Goal: Transaction & Acquisition: Subscribe to service/newsletter

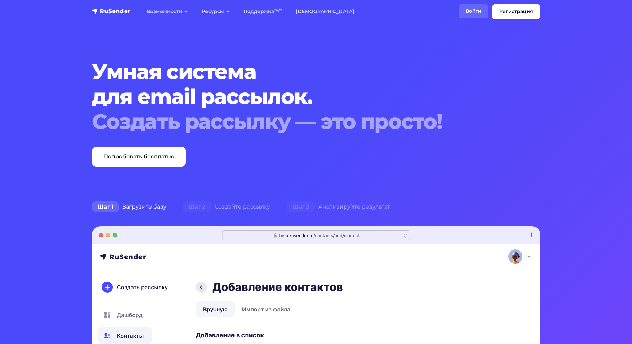
click at [464, 8] on link "Войти" at bounding box center [474, 11] width 30 height 14
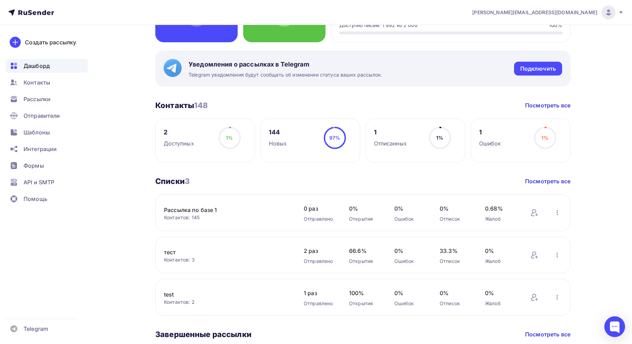
scroll to position [104, 0]
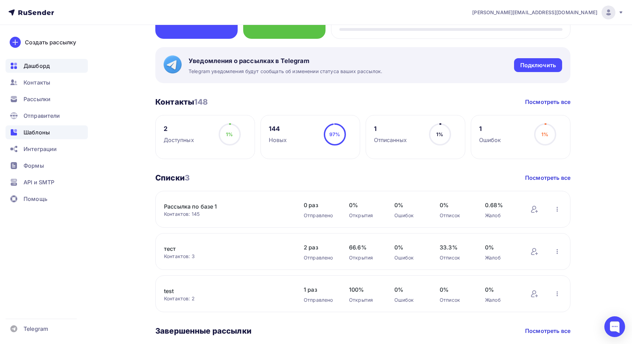
click at [20, 126] on div "Шаблоны" at bounding box center [47, 132] width 82 height 14
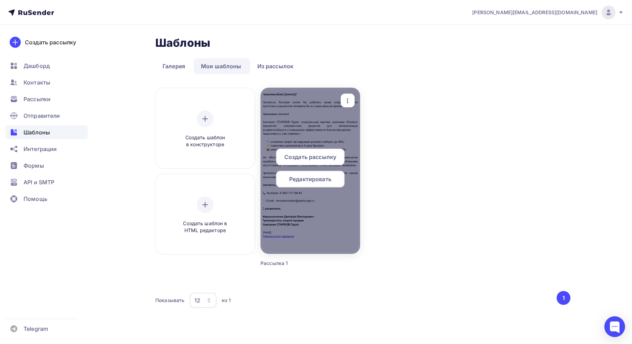
click at [310, 178] on span "Редактировать" at bounding box center [310, 179] width 42 height 8
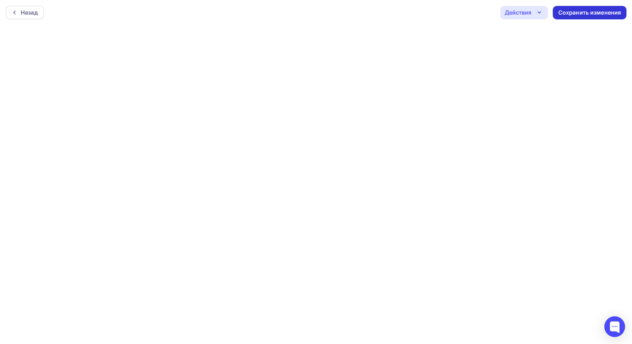
click at [610, 16] on div "Сохранить изменения" at bounding box center [590, 13] width 63 height 8
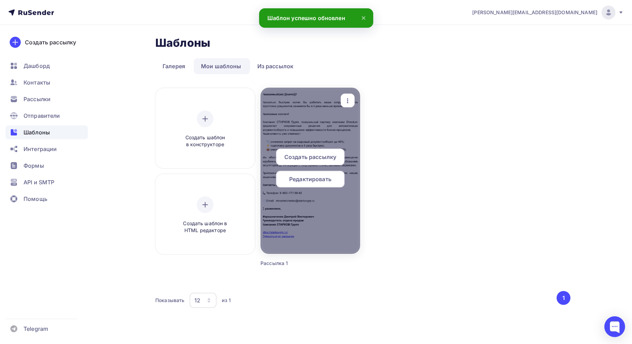
click at [305, 177] on span "Редактировать" at bounding box center [310, 179] width 42 height 8
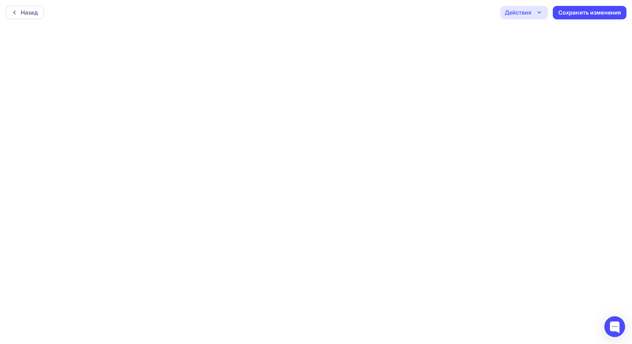
click at [416, 22] on div "Назад Действия Отправить тестовое письмо Предпросмотр Выйти без сохранения Сохр…" at bounding box center [316, 12] width 632 height 25
click at [384, 15] on div "Назад Действия Отправить тестовое письмо Предпросмотр Выйти без сохранения Сохр…" at bounding box center [316, 12] width 632 height 25
click at [569, 14] on div "Сохранить изменения" at bounding box center [590, 13] width 63 height 8
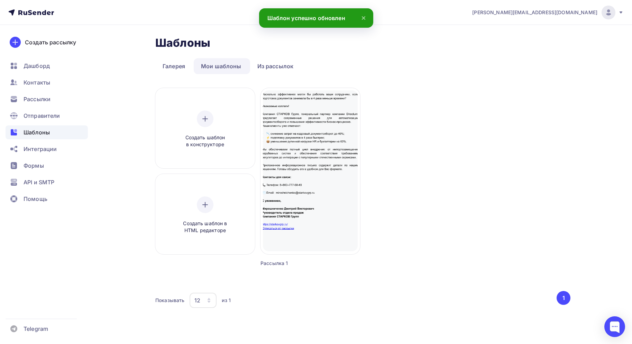
click at [546, 128] on div "Создать шаблон в конструкторе Создать шаблон в HTML редакторе Создать рассылку …" at bounding box center [362, 186] width 415 height 196
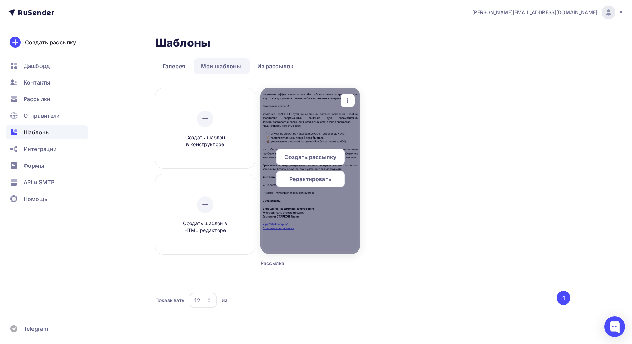
click at [312, 185] on div "Редактировать" at bounding box center [310, 179] width 69 height 17
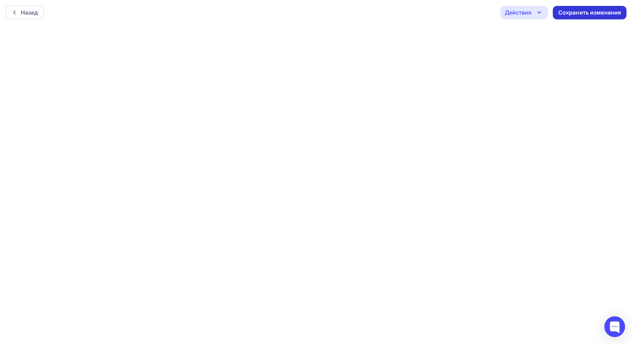
click at [576, 17] on div "Сохранить изменения" at bounding box center [590, 12] width 74 height 13
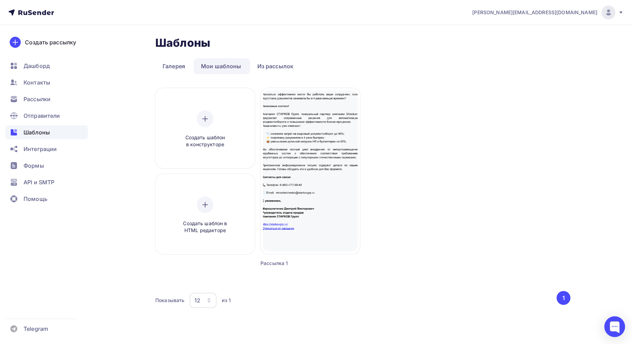
click at [420, 172] on div "Создать шаблон в конструкторе Создать шаблон в HTML редакторе Создать рассылку …" at bounding box center [362, 186] width 415 height 196
drag, startPoint x: 400, startPoint y: 181, endPoint x: 389, endPoint y: 193, distance: 16.9
click at [400, 182] on div "Создать шаблон в конструкторе Создать шаблон в HTML редакторе Создать рассылку …" at bounding box center [362, 186] width 415 height 196
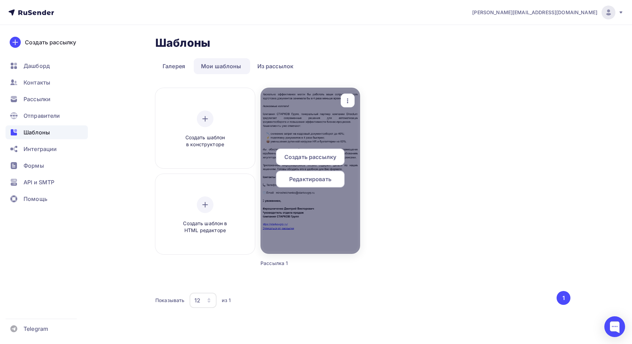
click at [310, 180] on span "Редактировать" at bounding box center [310, 179] width 42 height 8
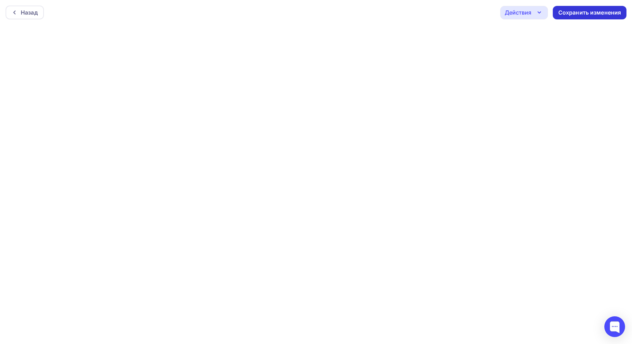
click at [588, 11] on div "Сохранить изменения" at bounding box center [590, 13] width 63 height 8
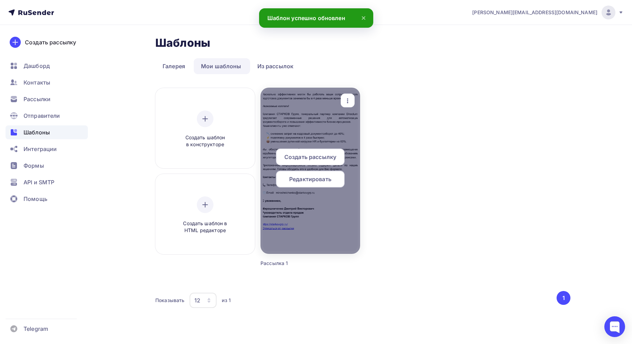
click at [333, 177] on div "Редактировать" at bounding box center [310, 179] width 69 height 17
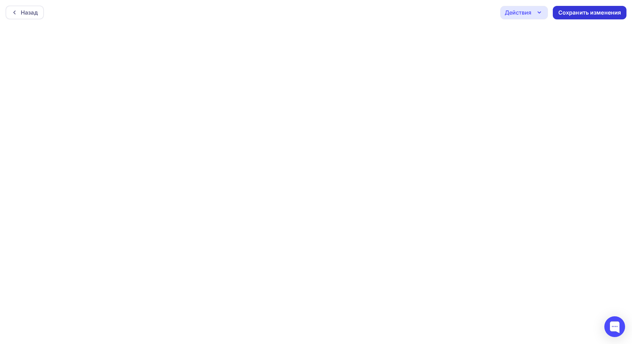
click at [595, 16] on div "Сохранить изменения" at bounding box center [590, 13] width 63 height 8
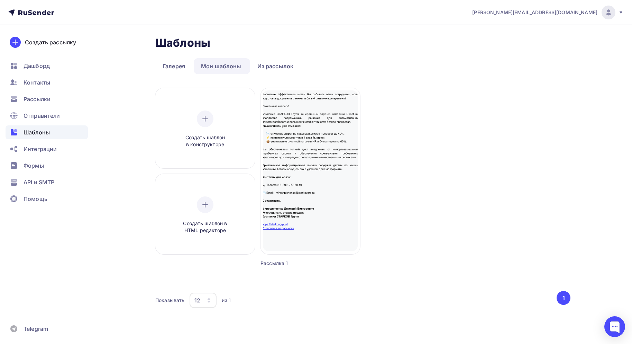
click at [551, 182] on div "Создать шаблон в конструкторе Создать шаблон в HTML редакторе Создать рассылку …" at bounding box center [362, 186] width 415 height 196
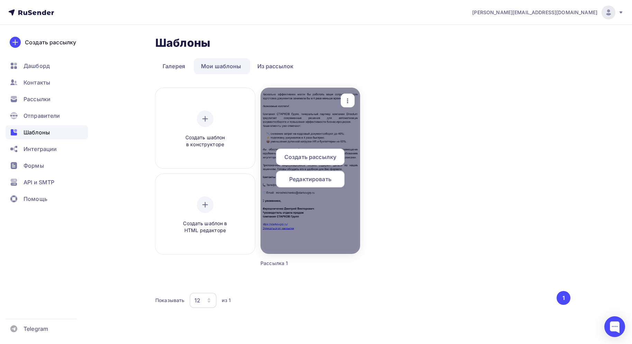
click at [307, 113] on div at bounding box center [311, 171] width 100 height 166
click at [307, 180] on span "Редактировать" at bounding box center [310, 179] width 42 height 8
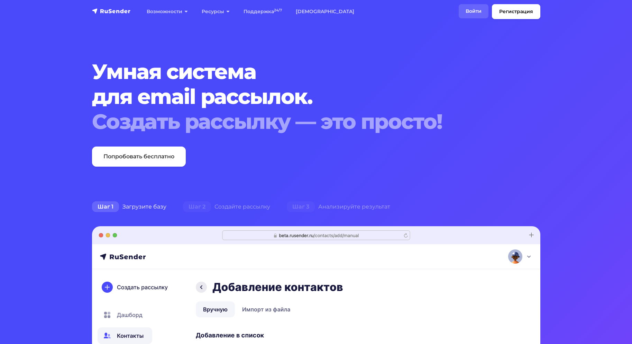
click at [467, 17] on link "Войти" at bounding box center [474, 11] width 30 height 14
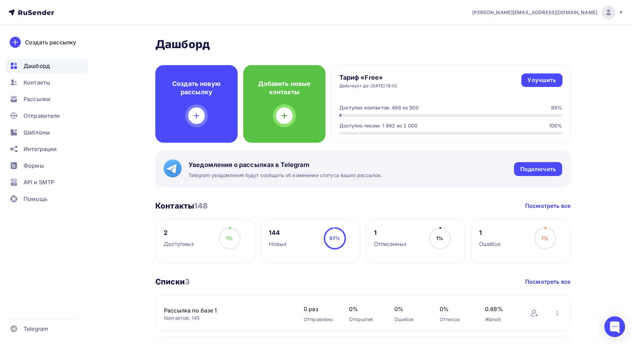
click at [166, 206] on h3 "Контакты 148" at bounding box center [181, 206] width 53 height 10
click at [322, 243] on div "97% 97%" at bounding box center [335, 241] width 35 height 28
click at [272, 233] on div "144" at bounding box center [278, 232] width 18 height 8
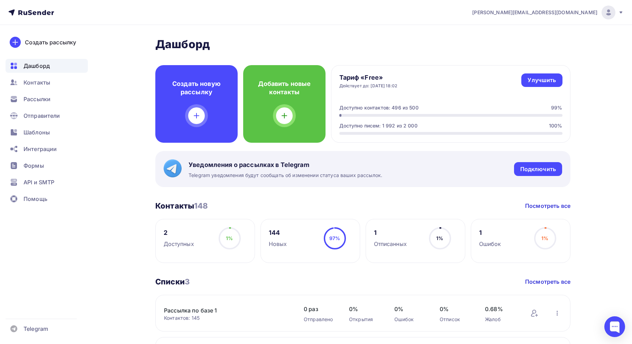
click at [301, 240] on div "144 Новых 97% 97%" at bounding box center [311, 241] width 100 height 44
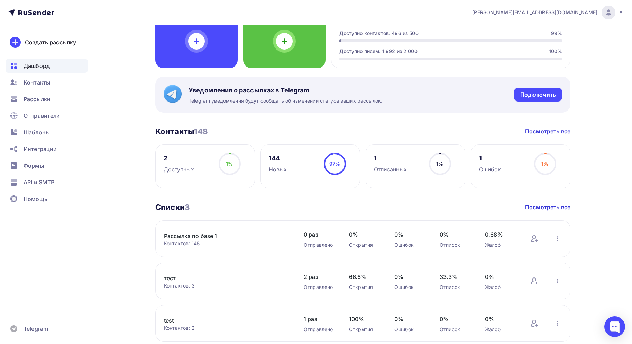
scroll to position [104, 0]
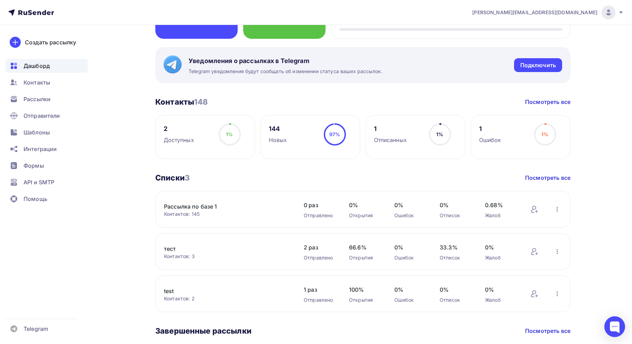
click at [182, 206] on link "Рассылка по базе 1" at bounding box center [223, 206] width 118 height 8
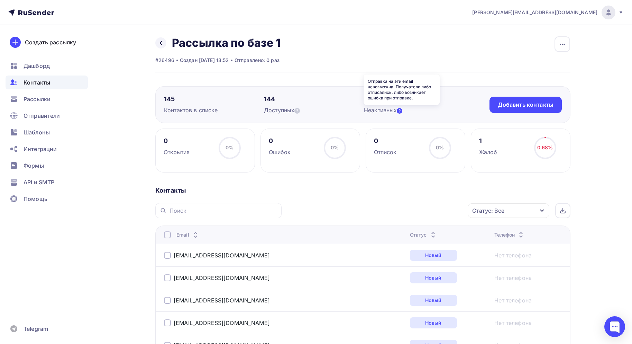
click at [402, 110] on icon at bounding box center [400, 111] width 6 height 6
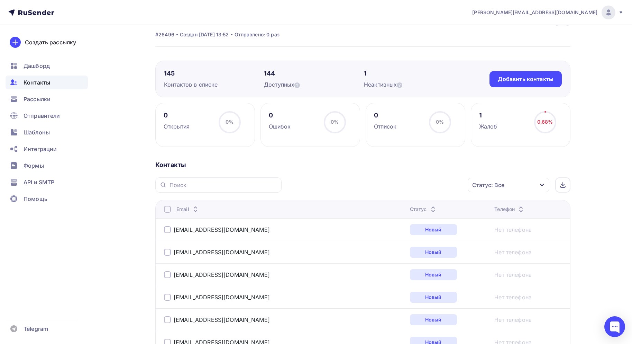
scroll to position [69, 0]
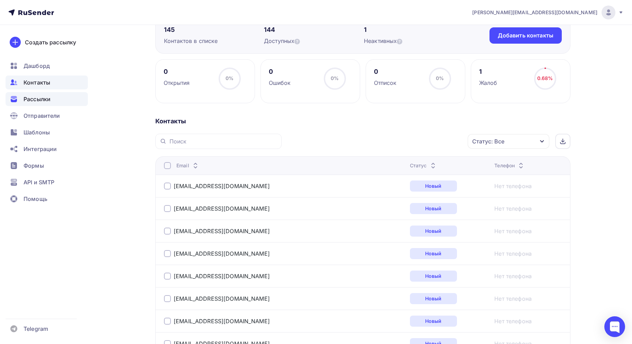
click at [41, 96] on span "Рассылки" at bounding box center [37, 99] width 27 height 8
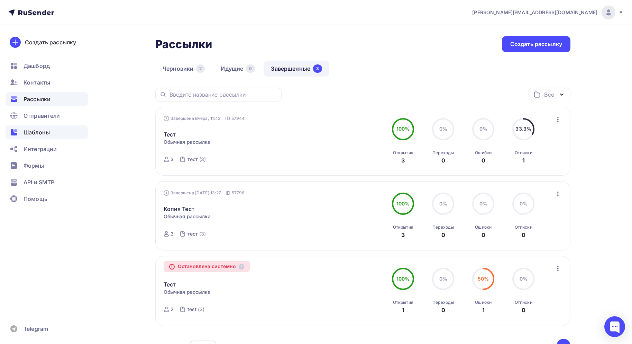
click at [34, 129] on span "Шаблоны" at bounding box center [37, 132] width 26 height 8
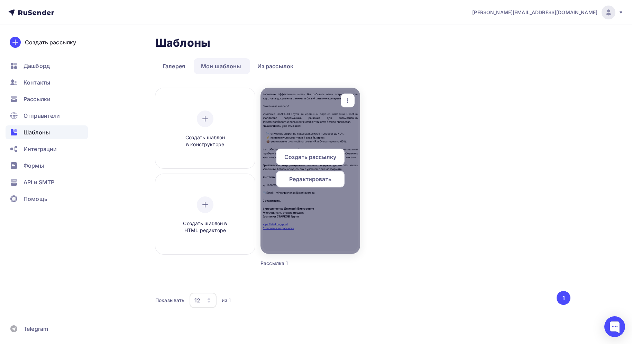
click at [277, 102] on div at bounding box center [311, 171] width 100 height 166
click at [318, 175] on span "Редактировать" at bounding box center [310, 179] width 42 height 8
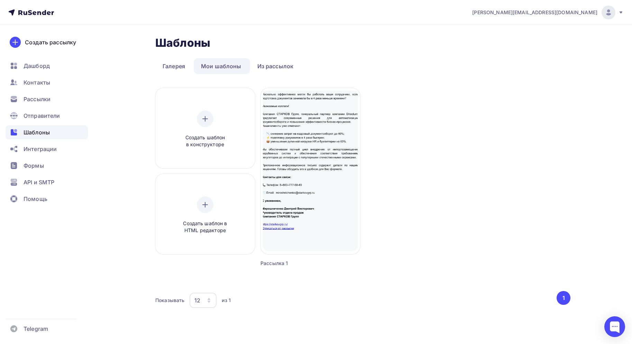
click at [450, 157] on div "Создать шаблон в конструкторе Создать шаблон в HTML редакторе Создать рассылку …" at bounding box center [362, 186] width 415 height 196
click at [513, 184] on div "Создать шаблон в конструкторе Создать шаблон в HTML редакторе Создать рассылку …" at bounding box center [362, 186] width 415 height 196
click at [466, 150] on div "Создать шаблон в конструкторе Создать шаблон в HTML редакторе Создать рассылку …" at bounding box center [362, 186] width 415 height 196
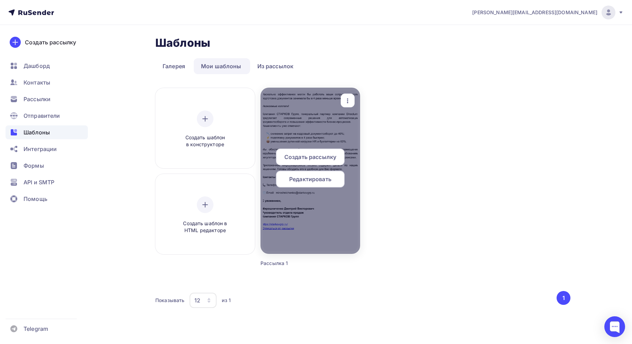
click at [320, 178] on span "Редактировать" at bounding box center [310, 179] width 42 height 8
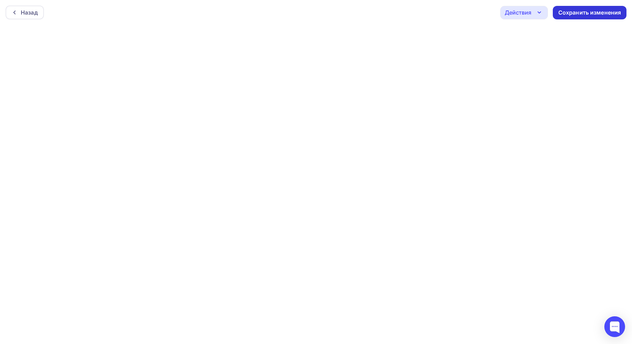
click at [601, 12] on div "Сохранить изменения" at bounding box center [590, 13] width 63 height 8
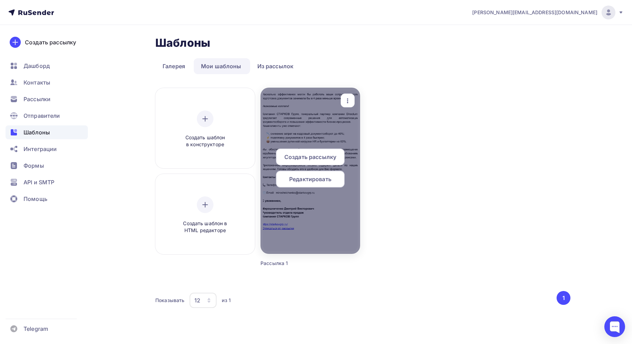
click at [309, 179] on span "Редактировать" at bounding box center [310, 179] width 42 height 8
click at [298, 183] on span "Редактировать" at bounding box center [310, 179] width 42 height 8
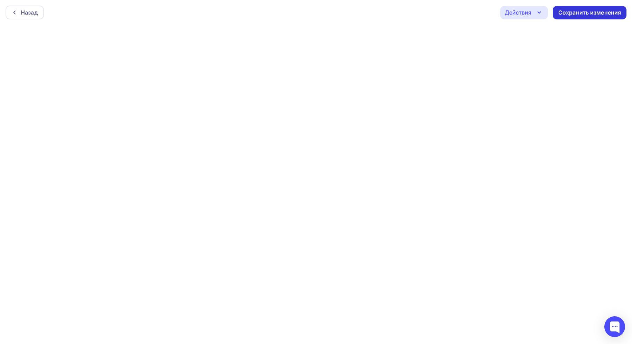
click at [608, 15] on div "Сохранить изменения" at bounding box center [590, 13] width 63 height 8
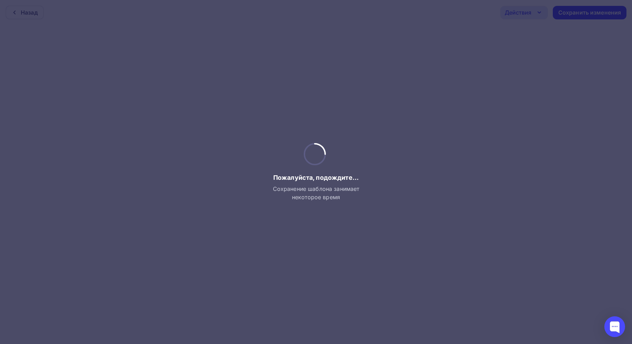
click at [362, 249] on div at bounding box center [316, 172] width 632 height 344
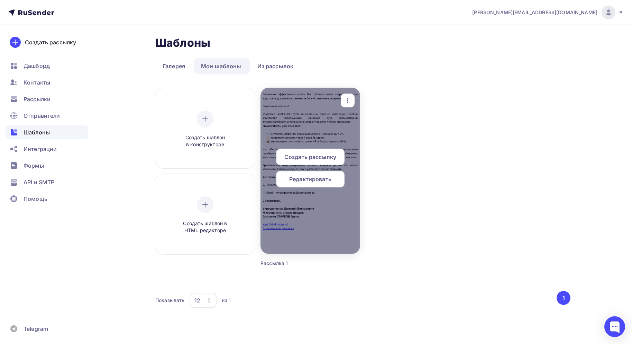
click at [316, 136] on div at bounding box center [311, 171] width 100 height 166
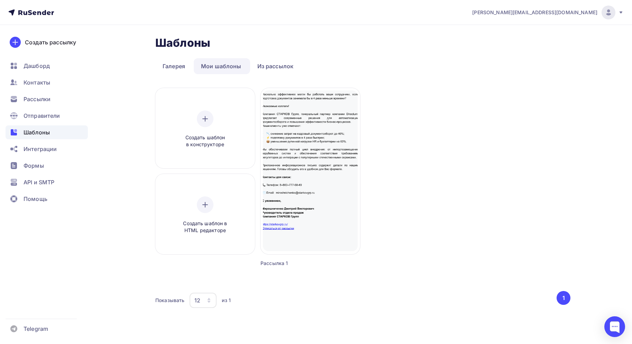
click at [494, 152] on div "Создать шаблон в конструкторе Создать шаблон в HTML редакторе Создать рассылку …" at bounding box center [362, 186] width 415 height 196
click at [47, 87] on div "Контакты" at bounding box center [47, 82] width 82 height 14
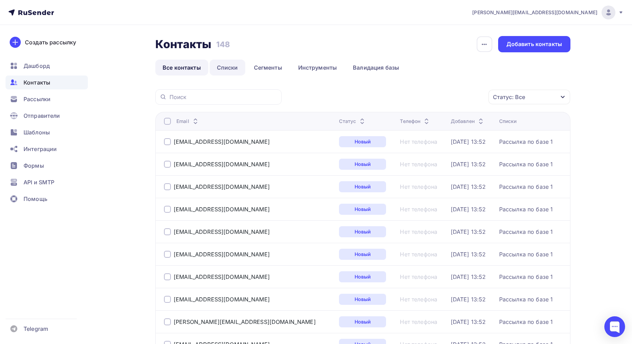
click at [224, 68] on link "Списки" at bounding box center [228, 68] width 36 height 16
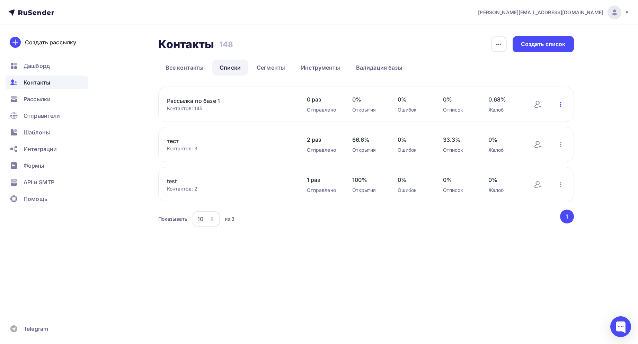
click at [560, 106] on icon "button" at bounding box center [560, 104] width 1 height 5
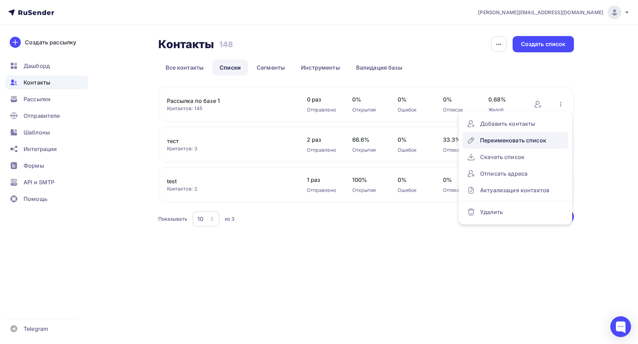
click at [508, 136] on div "Переименовать список" at bounding box center [515, 140] width 97 height 11
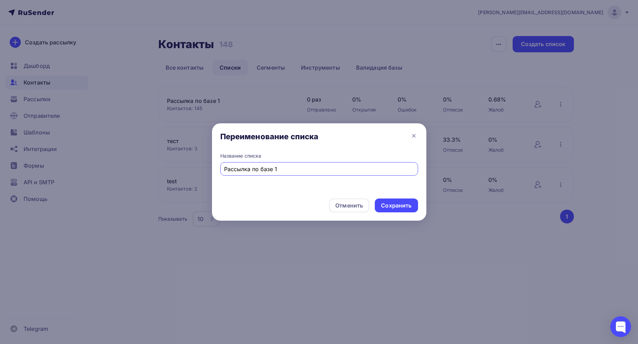
drag, startPoint x: 212, startPoint y: 156, endPoint x: 184, endPoint y: 145, distance: 30.5
click at [183, 147] on div "Переименование списка Название списка Рассылка по базе 1 Отменить Сохранить" at bounding box center [319, 172] width 638 height 344
type input "База с ФИО 180 шт"
click at [388, 205] on div "Сохранить" at bounding box center [396, 205] width 30 height 8
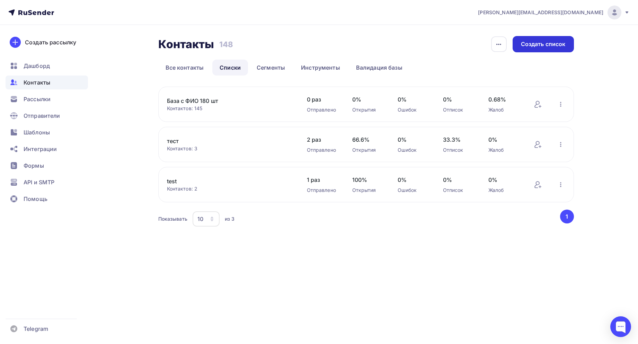
click at [531, 48] on div "Создать список" at bounding box center [542, 44] width 61 height 16
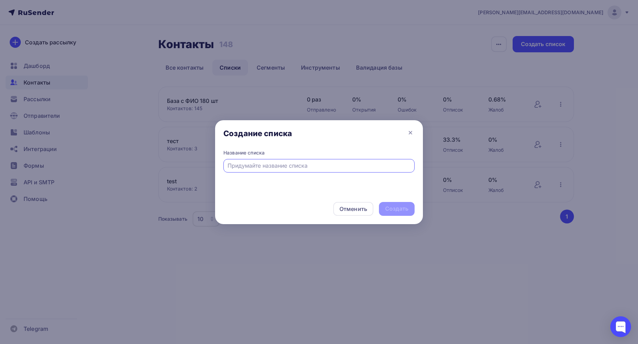
click at [253, 161] on input "text" at bounding box center [318, 165] width 183 height 8
click at [252, 170] on div at bounding box center [318, 165] width 191 height 13
click at [247, 168] on input "text" at bounding box center [318, 165] width 183 height 8
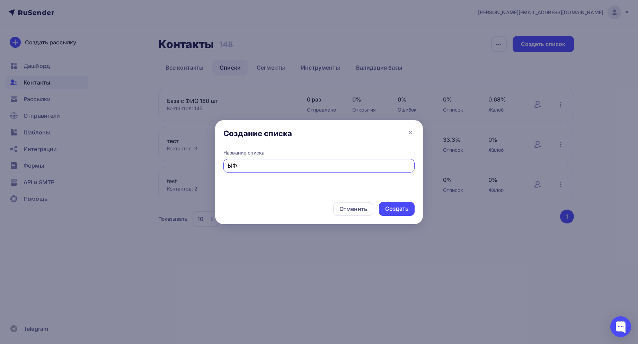
type input "Ы"
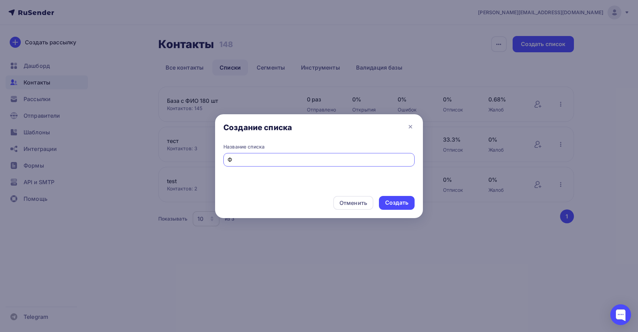
click at [251, 159] on input "Ф" at bounding box center [318, 159] width 183 height 8
type input "Ф"
type input "База БЕз ФИО"
click at [396, 202] on div "Создать" at bounding box center [396, 203] width 23 height 8
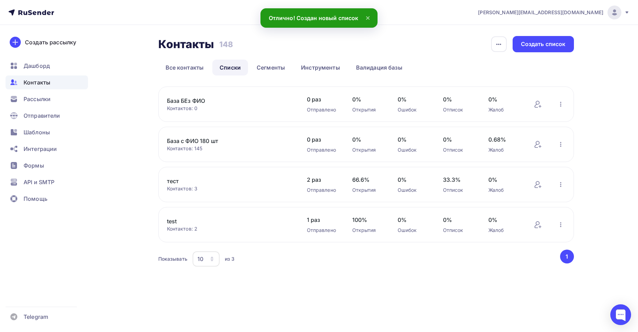
click at [288, 106] on div "Контактов: 0" at bounding box center [230, 108] width 126 height 7
click at [199, 104] on link "База БЕз ФИО" at bounding box center [226, 101] width 118 height 8
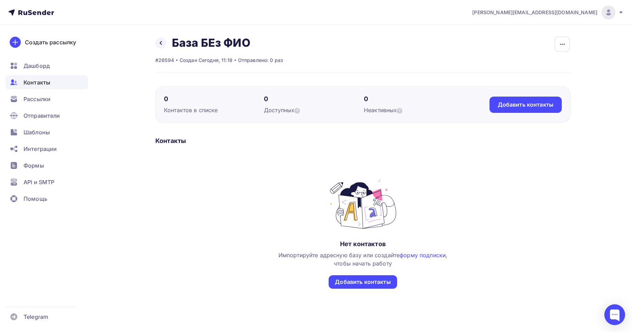
click at [529, 126] on div "Назад База БЕз ФИО Переименовать список Скачать список Отписать адреса Настроит…" at bounding box center [362, 177] width 415 height 283
click at [561, 46] on icon "button" at bounding box center [563, 44] width 8 height 8
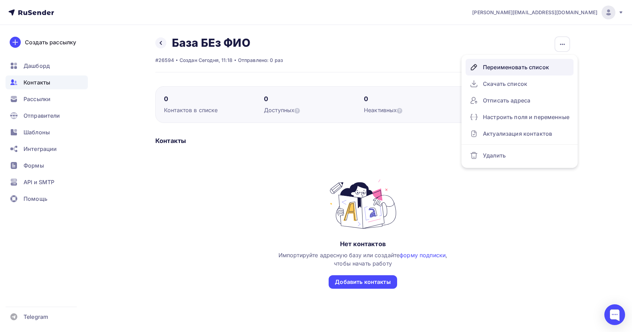
click at [510, 65] on div "Переименовать список" at bounding box center [520, 67] width 100 height 11
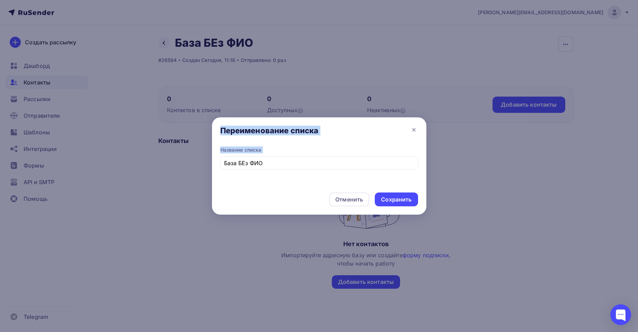
drag, startPoint x: 311, startPoint y: 156, endPoint x: 93, endPoint y: 157, distance: 217.7
click at [82, 157] on div "Переименование списка Название списка База БЕз ФИО Отменить Сохранить" at bounding box center [319, 166] width 638 height 332
click at [261, 162] on input "База БЕз ФИО" at bounding box center [319, 163] width 190 height 8
click at [260, 162] on input "База БЕз ФИО" at bounding box center [319, 163] width 190 height 8
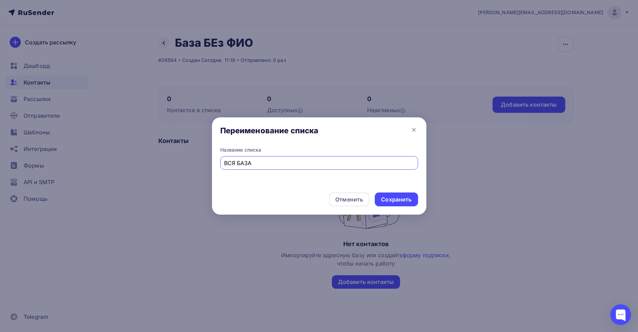
type input "ВСЯ БАЗА"
drag, startPoint x: 432, startPoint y: 196, endPoint x: 404, endPoint y: 197, distance: 28.1
click at [431, 196] on div at bounding box center [319, 166] width 638 height 332
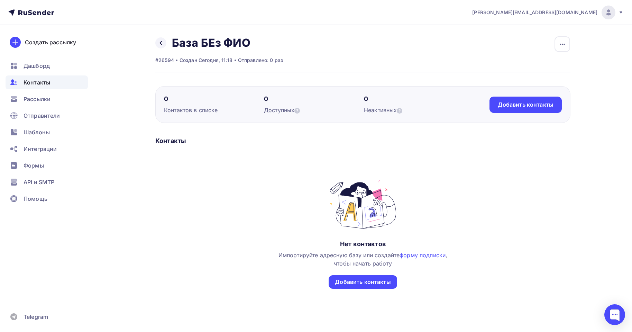
click at [404, 197] on div "Сохранить" at bounding box center [393, 200] width 30 height 8
click at [256, 47] on div "Назад База БЕз ФИО Переименовать список Скачать список Отписать адреса Настроит…" at bounding box center [219, 43] width 128 height 14
click at [561, 45] on icon "button" at bounding box center [563, 44] width 8 height 8
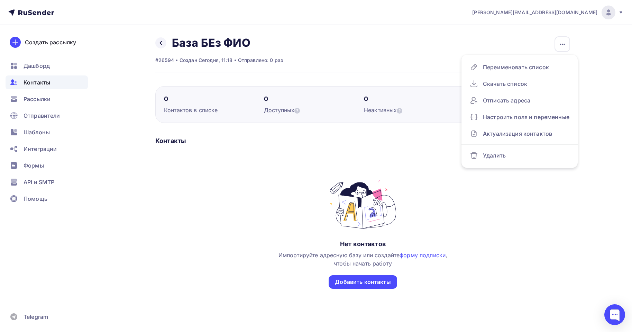
click at [207, 49] on h2 "База БЕз ФИО" at bounding box center [211, 43] width 79 height 14
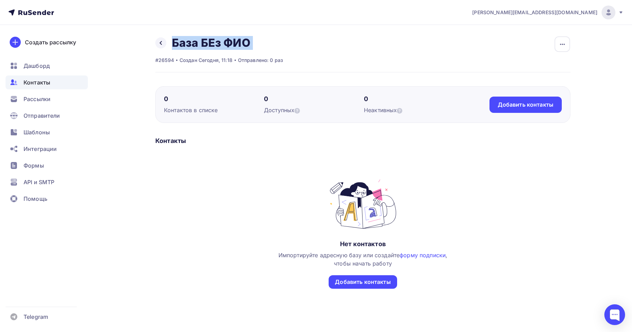
drag, startPoint x: 207, startPoint y: 49, endPoint x: 261, endPoint y: 46, distance: 54.8
click at [207, 49] on h2 "База БЕз ФИО" at bounding box center [211, 43] width 79 height 14
click at [557, 41] on div "button" at bounding box center [563, 44] width 16 height 16
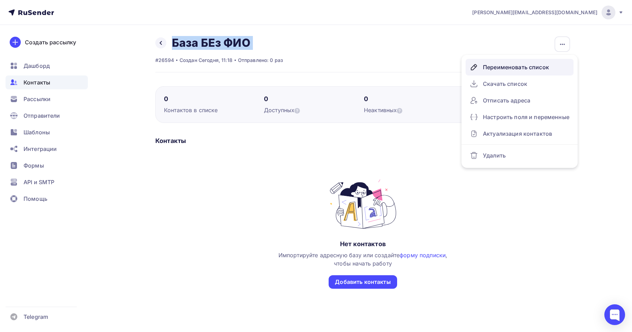
click at [498, 71] on div "Переименовать список" at bounding box center [520, 67] width 100 height 11
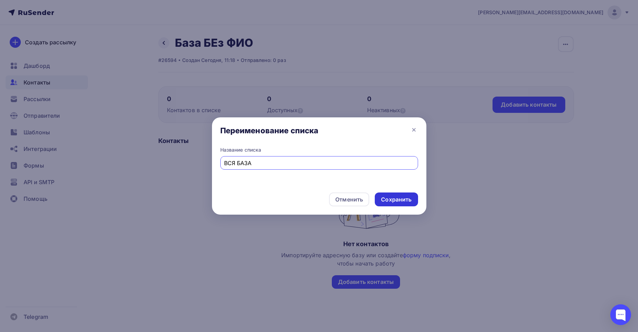
click at [385, 192] on div "Сохранить" at bounding box center [396, 199] width 43 height 14
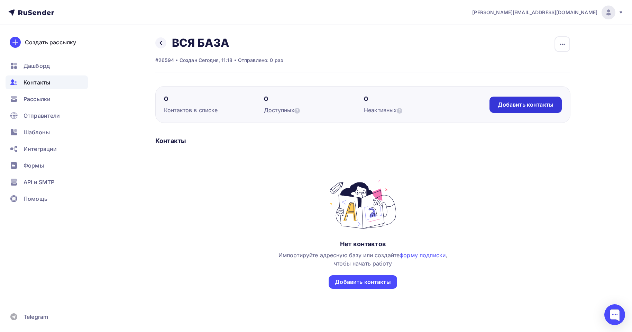
click at [513, 107] on div "Добавить контакты" at bounding box center [526, 105] width 56 height 8
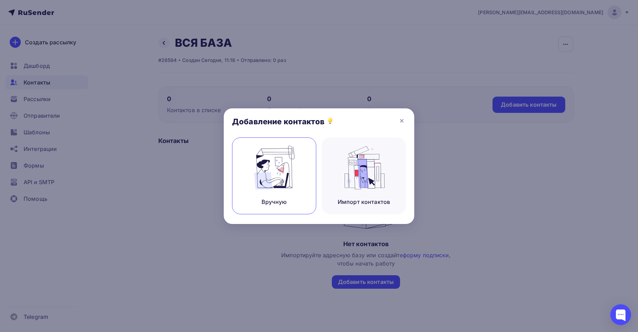
click at [293, 181] on img at bounding box center [274, 168] width 46 height 44
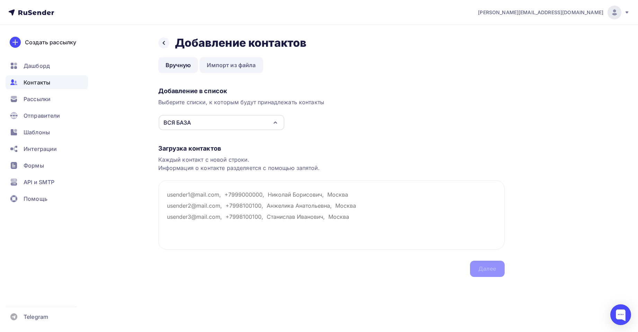
click at [216, 69] on link "Импорт из файла" at bounding box center [230, 65] width 63 height 16
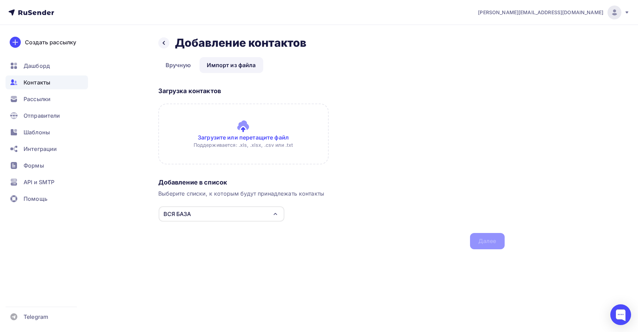
click at [244, 98] on div "Загрузка контактов Загрузите или перетащите файл Поддерживается: .xls, .xlsx, .…" at bounding box center [331, 129] width 346 height 91
click at [242, 124] on input "file" at bounding box center [243, 133] width 170 height 61
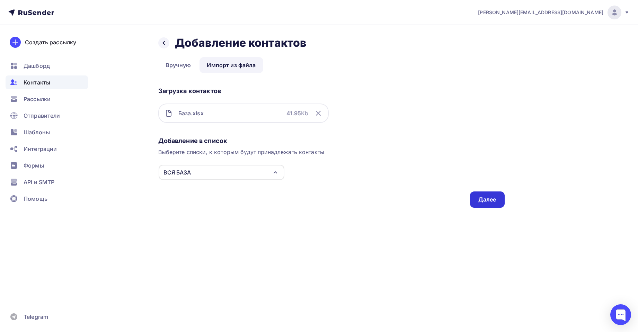
click at [488, 196] on div "Далее" at bounding box center [487, 200] width 18 height 8
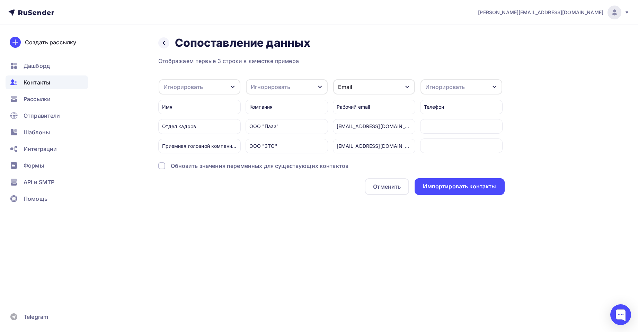
click at [300, 86] on div "Игнорировать" at bounding box center [287, 86] width 82 height 15
click at [278, 69] on div "Отображаем первые 3 строки в качестве примера Игнорировать Игнорировать Имя Тел…" at bounding box center [331, 126] width 346 height 138
click at [210, 84] on div "Игнорировать" at bounding box center [200, 86] width 82 height 15
click at [180, 125] on div "Имя" at bounding box center [188, 123] width 40 height 8
click at [455, 86] on div "Игнорировать" at bounding box center [444, 87] width 39 height 8
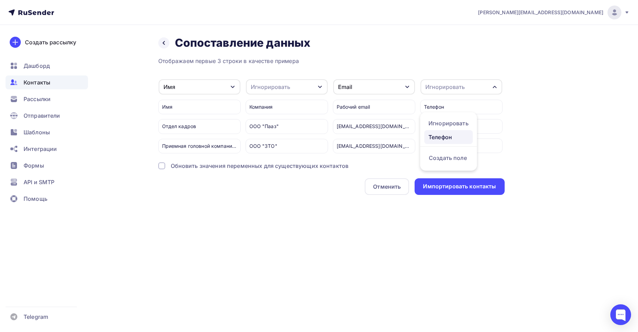
click at [446, 136] on div "Телефон" at bounding box center [448, 137] width 40 height 8
click at [437, 105] on div "Телефон" at bounding box center [461, 107] width 82 height 15
click at [542, 118] on div "Назад Сопоставление данных Сопоставление данных Отображаем первые 3 строки в ка…" at bounding box center [318, 124] width 567 height 198
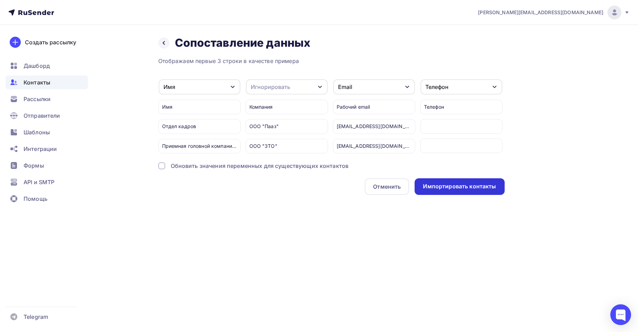
click at [452, 191] on div "Импортировать контакты" at bounding box center [459, 186] width 90 height 17
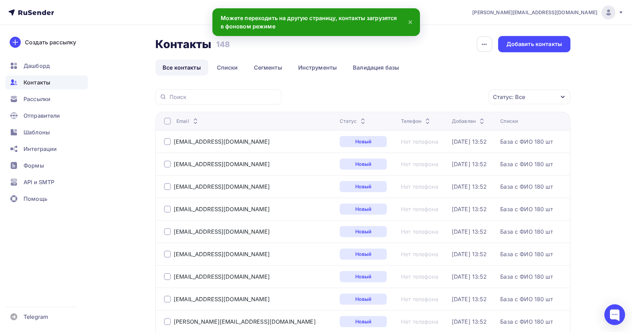
click at [42, 81] on span "Контакты" at bounding box center [37, 82] width 27 height 8
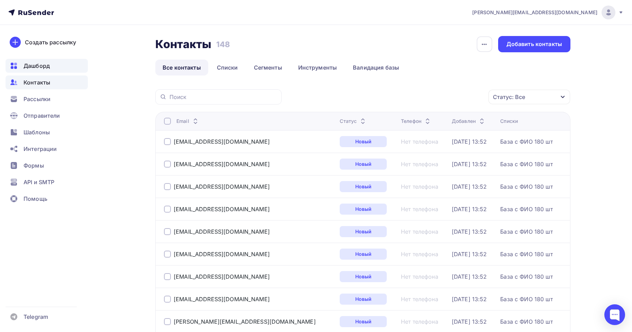
click at [44, 70] on span "Дашборд" at bounding box center [37, 66] width 26 height 8
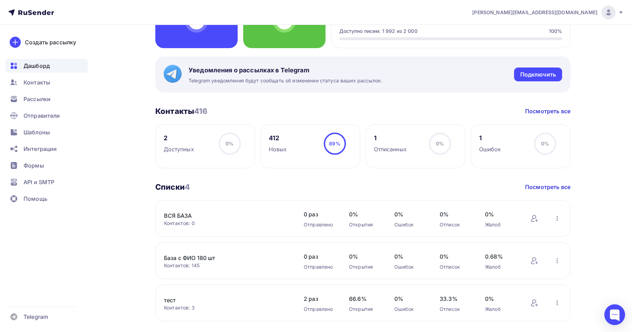
scroll to position [104, 0]
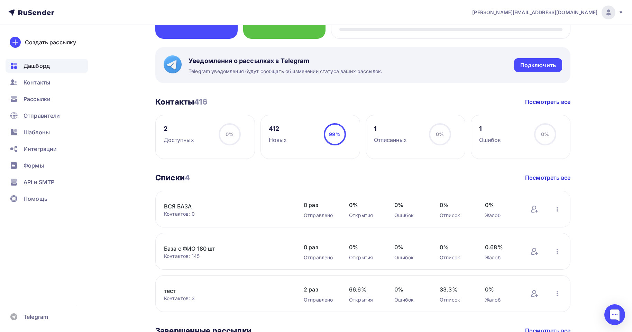
click at [169, 205] on link "ВСЯ БАЗА" at bounding box center [223, 206] width 118 height 8
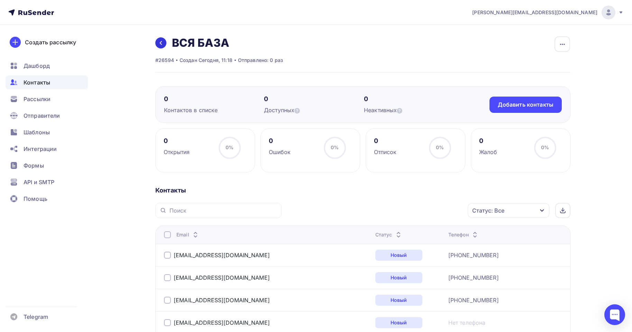
click at [164, 42] on link at bounding box center [160, 42] width 11 height 11
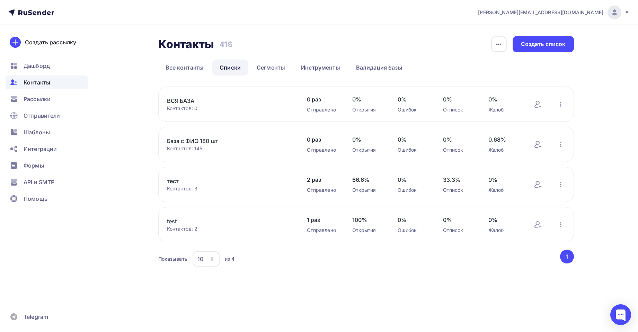
click at [190, 98] on link "ВСЯ БАЗА" at bounding box center [226, 101] width 118 height 8
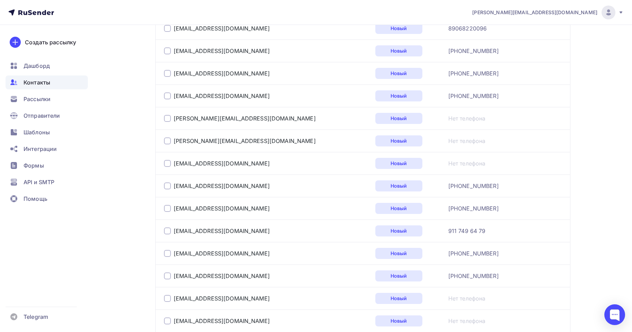
scroll to position [1108, 0]
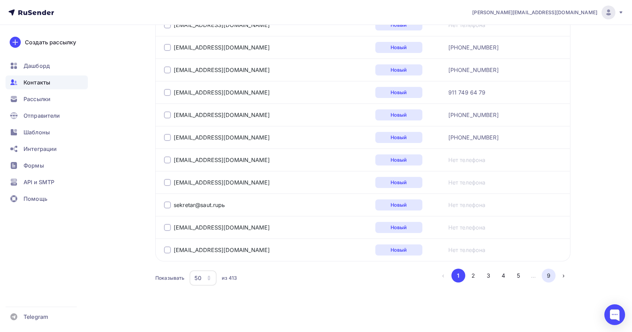
click at [546, 274] on button "9" at bounding box center [549, 276] width 14 height 14
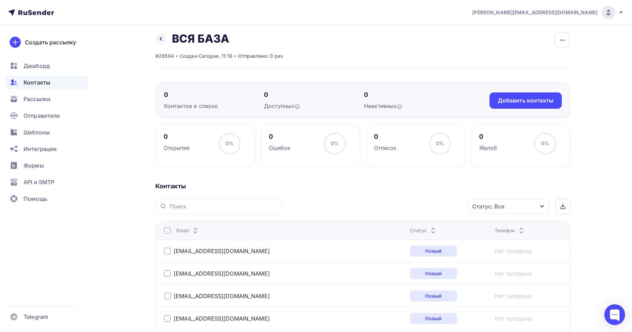
scroll to position [0, 0]
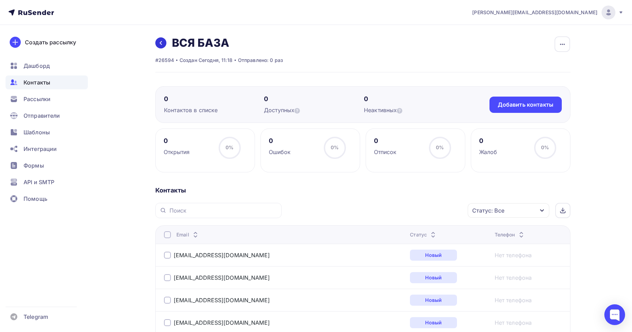
click at [164, 42] on link at bounding box center [160, 42] width 11 height 11
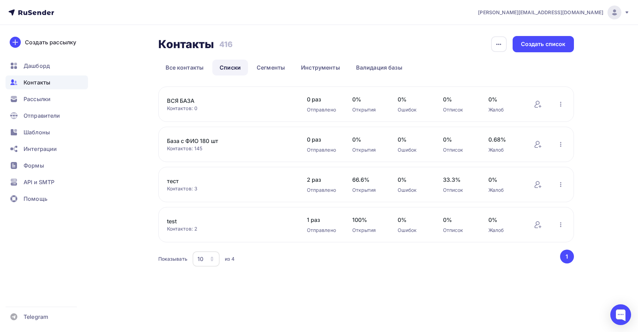
click at [184, 100] on link "ВСЯ БАЗА" at bounding box center [226, 101] width 118 height 8
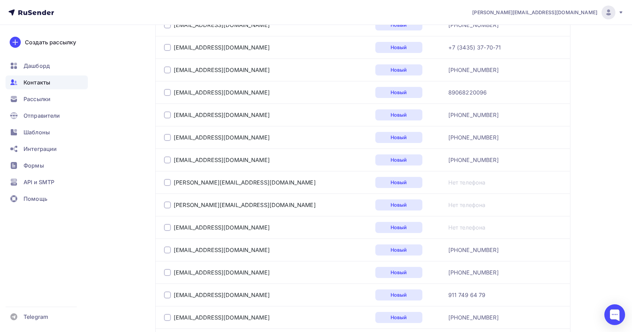
scroll to position [900, 0]
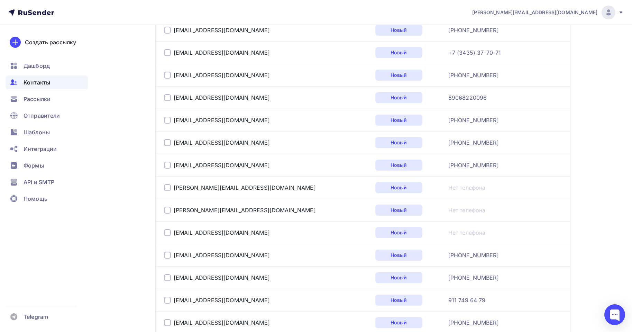
click at [165, 96] on div at bounding box center [167, 97] width 7 height 7
drag, startPoint x: 449, startPoint y: 96, endPoint x: 439, endPoint y: 96, distance: 10.0
click at [449, 96] on link "89068220096" at bounding box center [468, 97] width 39 height 8
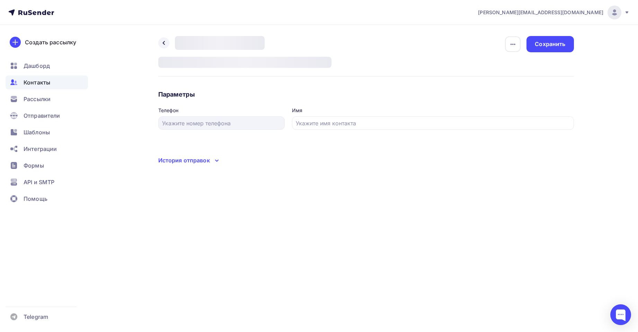
type input "89068220096"
type input "Дмитрий"
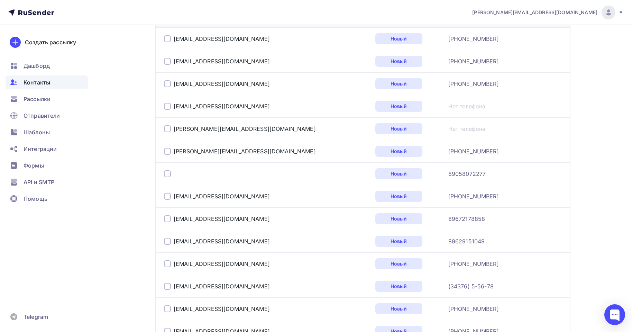
scroll to position [222, 0]
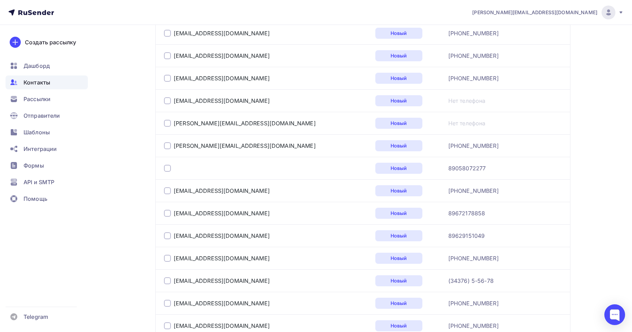
click at [221, 160] on td at bounding box center [263, 168] width 217 height 22
click at [189, 169] on div at bounding box center [250, 168] width 173 height 11
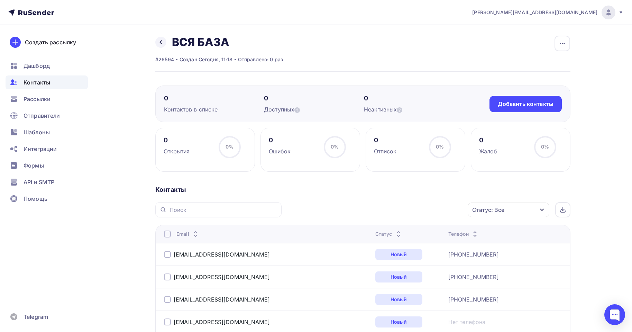
scroll to position [0, 0]
click at [165, 45] on link at bounding box center [160, 42] width 11 height 11
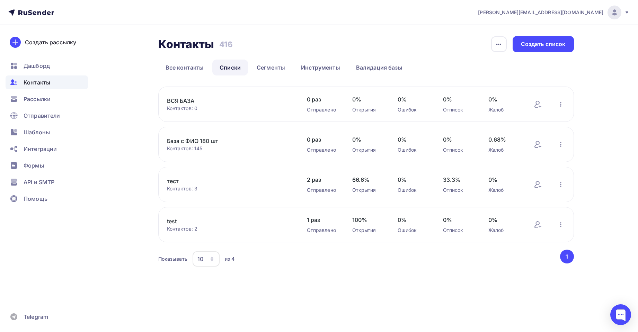
click at [358, 111] on div "Открытия" at bounding box center [367, 109] width 31 height 7
click at [564, 107] on div "ВСЯ БАЗА Контактов: 0 Добавить контакты Переименовать список Скачать список Отп…" at bounding box center [365, 104] width 415 height 35
click at [561, 106] on icon "button" at bounding box center [560, 104] width 1 height 5
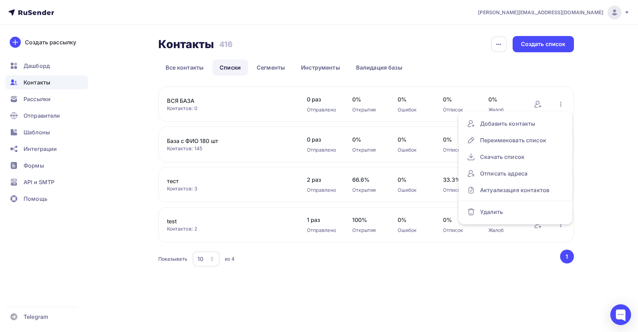
click at [179, 98] on link "ВСЯ БАЗА" at bounding box center [226, 101] width 118 height 8
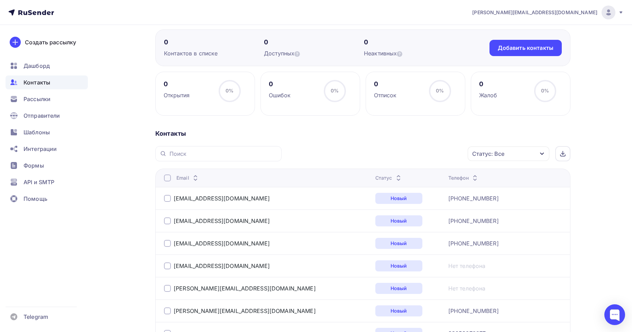
scroll to position [69, 0]
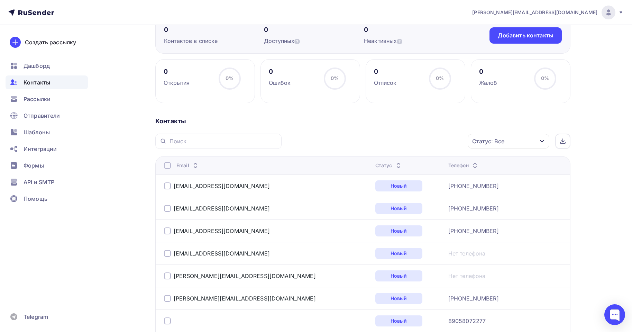
drag, startPoint x: 290, startPoint y: 241, endPoint x: 182, endPoint y: 146, distance: 144.2
click at [182, 146] on div at bounding box center [218, 141] width 126 height 15
click at [526, 143] on div "Статус: Все" at bounding box center [509, 141] width 82 height 15
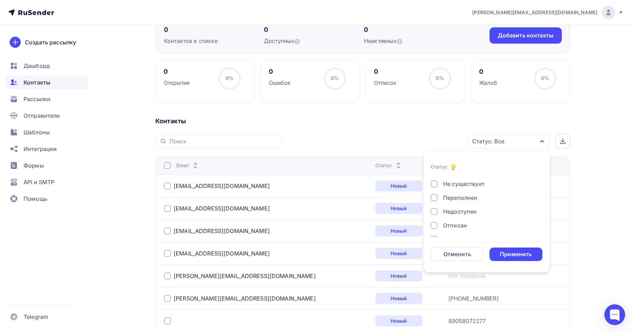
scroll to position [50, 0]
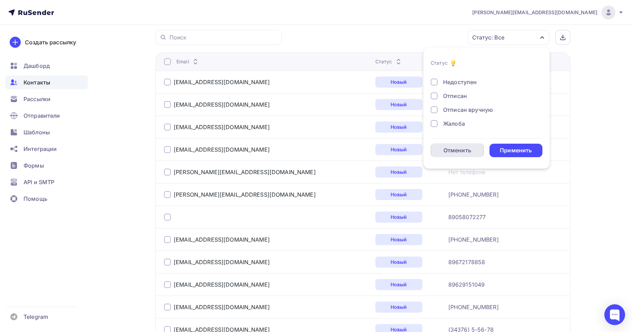
click at [458, 154] on div "Отменить" at bounding box center [457, 150] width 53 height 14
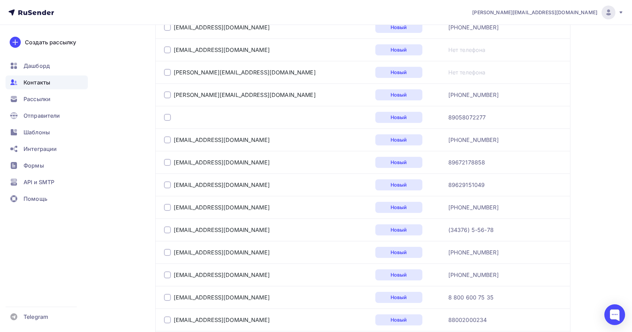
scroll to position [256, 0]
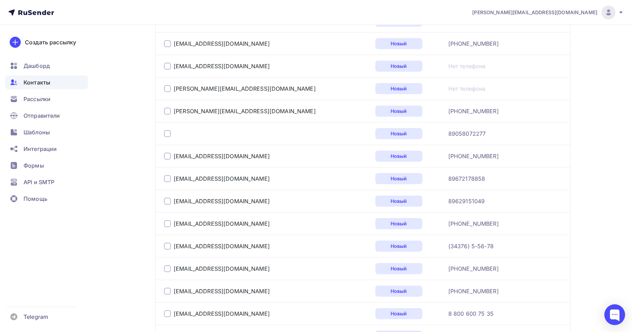
click at [185, 135] on div at bounding box center [250, 133] width 173 height 11
click at [165, 134] on div at bounding box center [167, 133] width 7 height 7
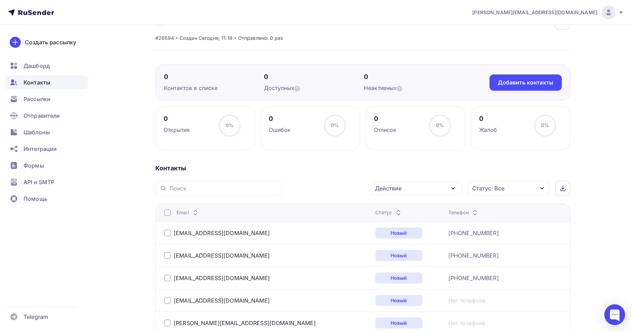
scroll to position [14, 0]
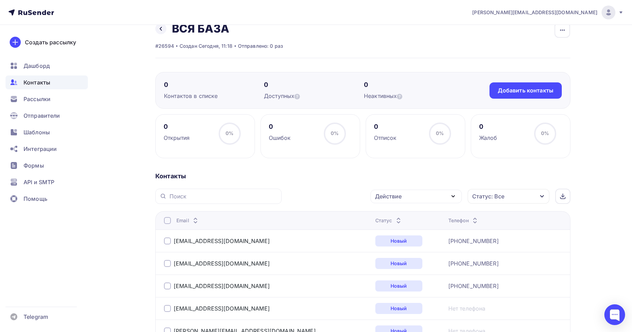
click at [457, 195] on icon "button" at bounding box center [453, 196] width 8 height 8
click at [397, 244] on div "Удалить" at bounding box center [390, 244] width 23 height 8
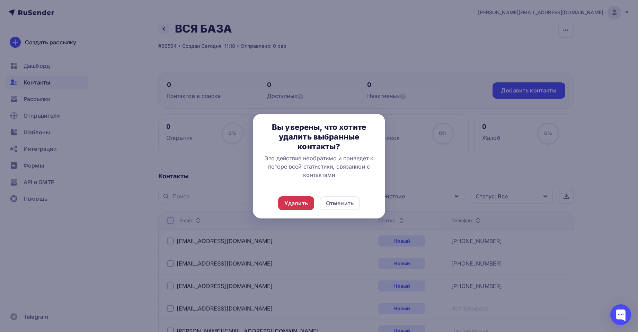
click at [310, 198] on div "Удалить" at bounding box center [296, 203] width 36 height 14
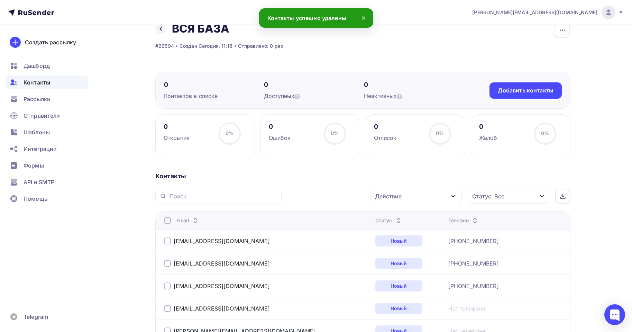
click at [188, 33] on h2 "ВСЯ БАЗА" at bounding box center [200, 29] width 57 height 14
click at [168, 32] on div "Назад ВСЯ БАЗА Переименовать список Скачать список Отписать адреса Настроить по…" at bounding box center [219, 29] width 128 height 14
click at [161, 31] on icon at bounding box center [161, 29] width 6 height 6
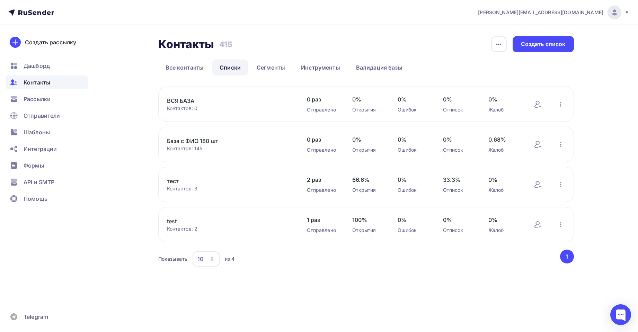
click at [182, 99] on link "ВСЯ БАЗА" at bounding box center [226, 101] width 118 height 8
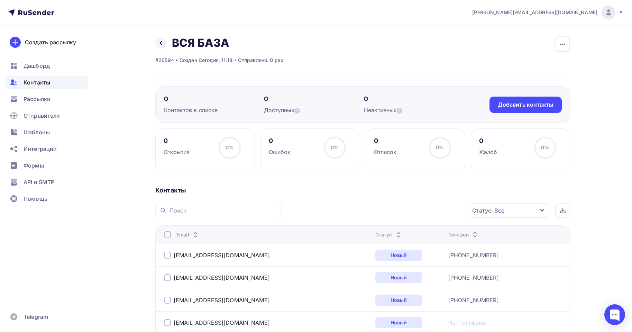
click at [158, 246] on td "reznikov_mv@ekadm.ru" at bounding box center [263, 255] width 217 height 22
click at [201, 256] on link "reznikov_mv@ekadm.ru" at bounding box center [222, 255] width 96 height 7
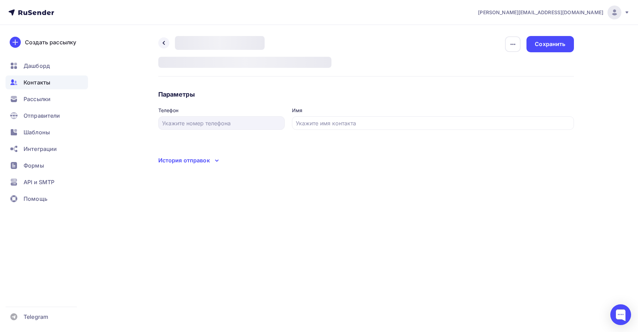
type input "+79032900085"
type input "Михаил"
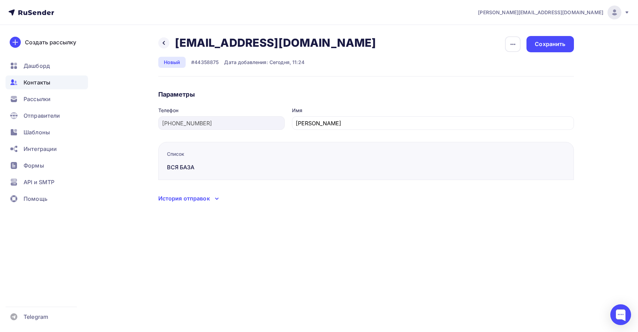
click at [187, 202] on div "История отправок" at bounding box center [184, 198] width 52 height 8
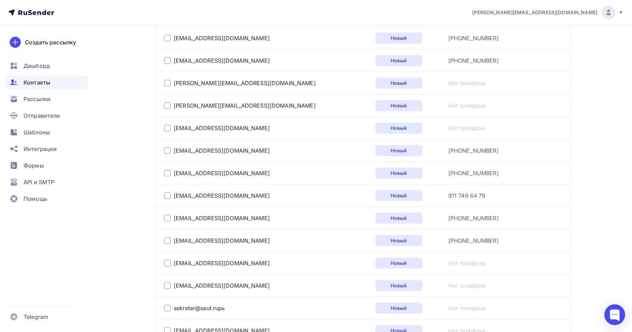
scroll to position [1108, 0]
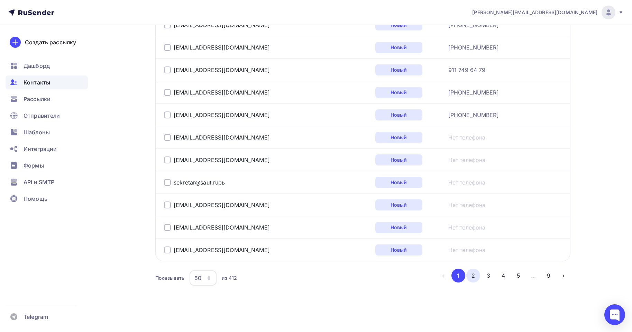
click at [473, 274] on button "2" at bounding box center [474, 276] width 14 height 14
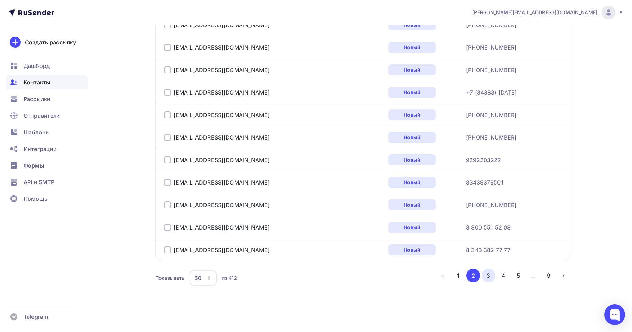
click at [487, 276] on button "3" at bounding box center [489, 276] width 14 height 14
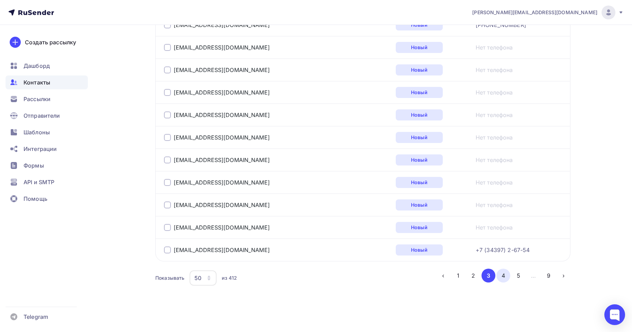
click at [501, 273] on button "4" at bounding box center [504, 276] width 14 height 14
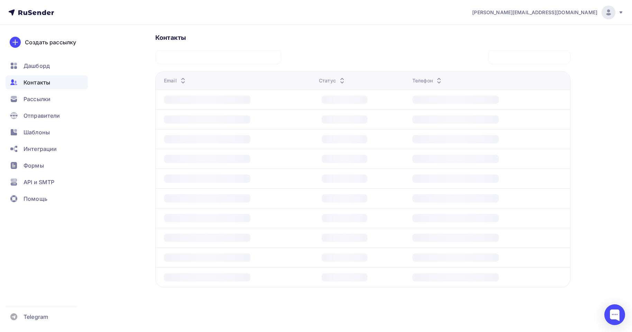
scroll to position [153, 0]
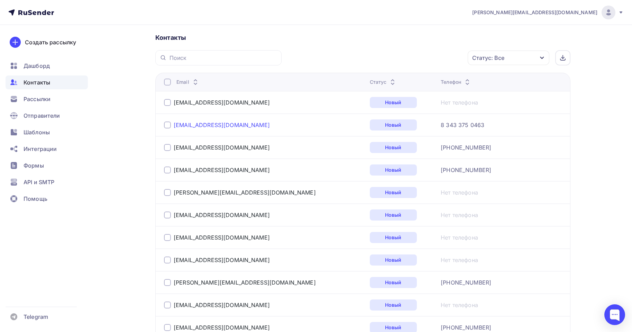
click at [217, 125] on link "office@zhivika.ru" at bounding box center [222, 124] width 96 height 7
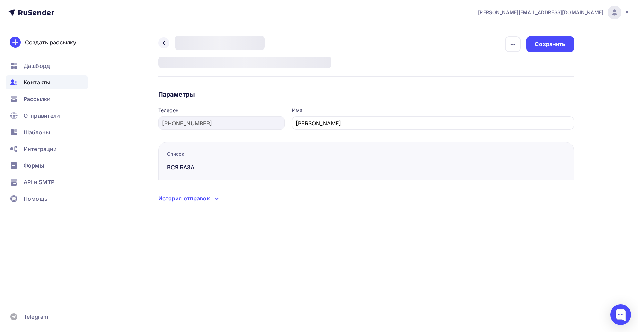
type input "8 343 375 0463"
type input "служба управления персонала"
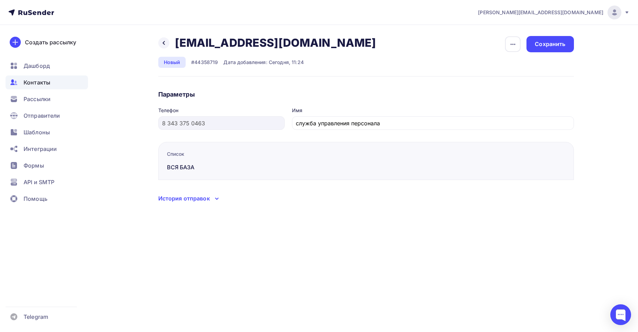
click at [158, 42] on div "Назад office@zhivika.ru office@zhivika.ru Удалить Отписать" at bounding box center [269, 43] width 223 height 14
click at [159, 44] on div at bounding box center [163, 42] width 11 height 11
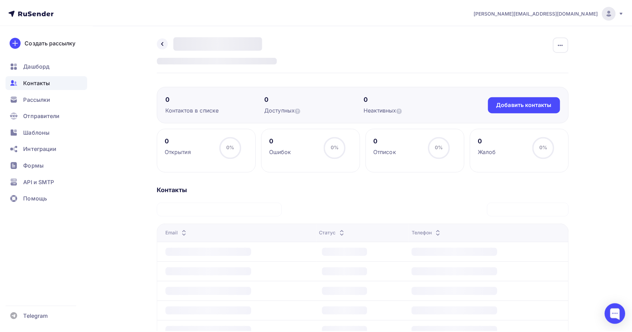
scroll to position [153, 0]
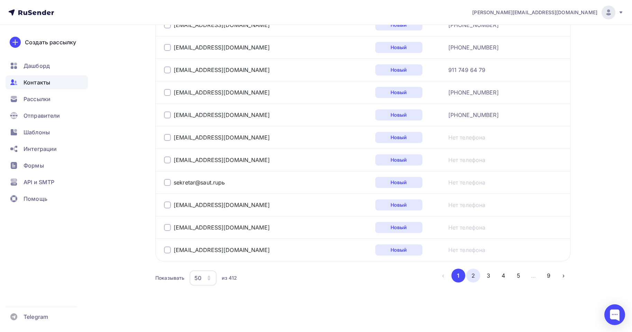
click at [476, 277] on button "2" at bounding box center [474, 276] width 14 height 14
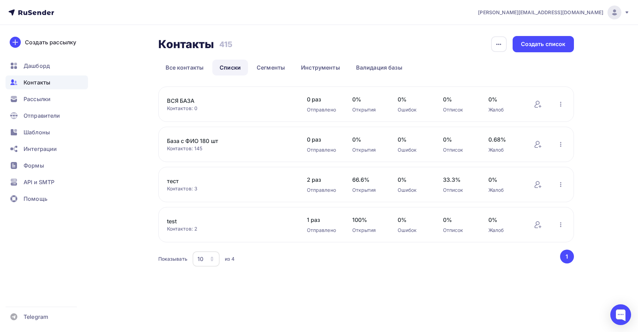
click at [186, 107] on div "Контактов: 0" at bounding box center [230, 108] width 126 height 7
click at [184, 103] on link "ВСЯ БАЗА" at bounding box center [226, 101] width 118 height 8
click at [280, 283] on div "Контакты Контакты 415 415 История импорта Создать список Все контакты Списки Се…" at bounding box center [318, 160] width 567 height 271
click at [38, 40] on div "Создать рассылку" at bounding box center [50, 42] width 51 height 8
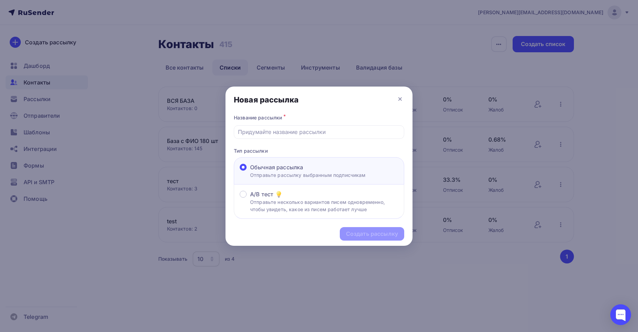
click at [345, 149] on p "Тип рассылки" at bounding box center [319, 150] width 170 height 7
click at [346, 170] on div "Обычная рассылка" at bounding box center [308, 167] width 116 height 8
click at [250, 171] on input "Обычная рассылка Отправьте рассылку выбранным подписчикам" at bounding box center [250, 171] width 0 height 0
click at [399, 98] on icon at bounding box center [400, 99] width 8 height 8
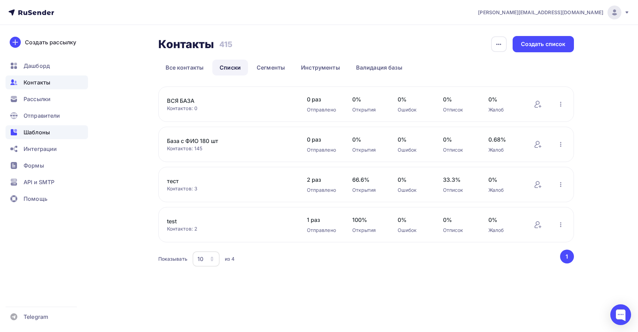
click at [39, 132] on span "Шаблоны" at bounding box center [37, 132] width 26 height 8
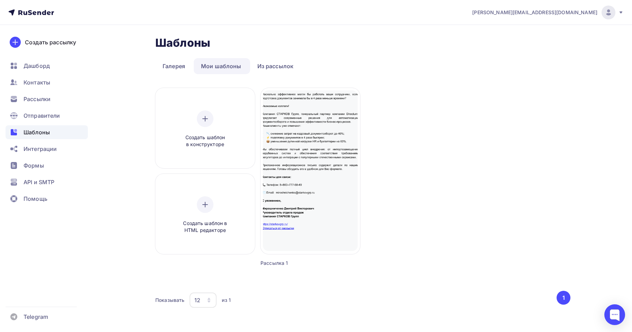
click at [439, 139] on div "Создать шаблон в конструкторе Создать шаблон в HTML редакторе Создать рассылку …" at bounding box center [362, 186] width 415 height 196
click at [195, 121] on div "Создать шаблон в конструкторе" at bounding box center [205, 129] width 66 height 38
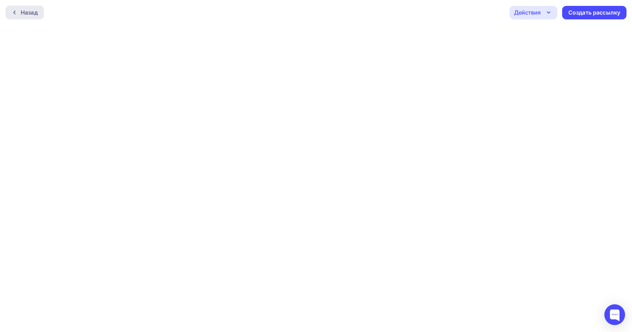
click at [18, 17] on div "Назад" at bounding box center [25, 13] width 38 height 14
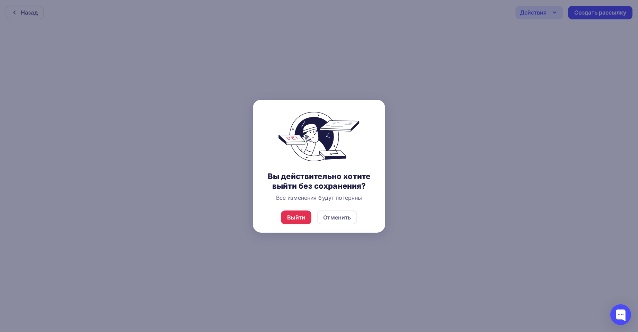
click at [282, 209] on div "Выйти Отменить" at bounding box center [319, 217] width 132 height 30
click at [289, 217] on div "Выйти" at bounding box center [296, 217] width 18 height 8
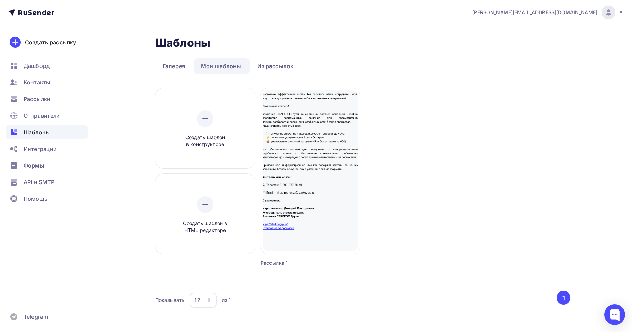
click at [429, 87] on div "Шаблоны Шаблоны Галерея Мои шаблоны Из рассылок Создать шаблон в конструкторе С…" at bounding box center [362, 176] width 415 height 281
click at [181, 62] on link "Галерея" at bounding box center [173, 66] width 37 height 16
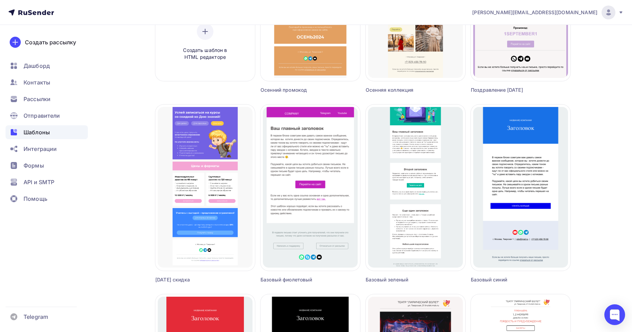
scroll to position [381, 0]
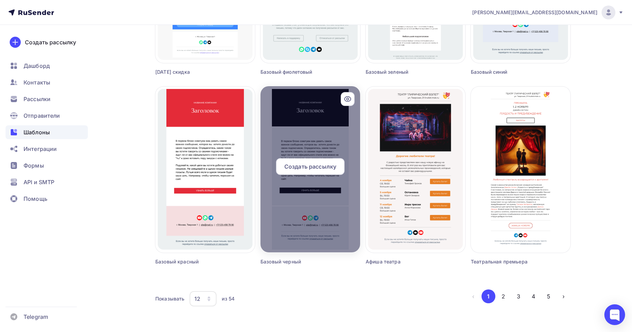
click at [323, 117] on div at bounding box center [311, 169] width 100 height 166
click at [312, 163] on span "Создать рассылку" at bounding box center [311, 166] width 52 height 8
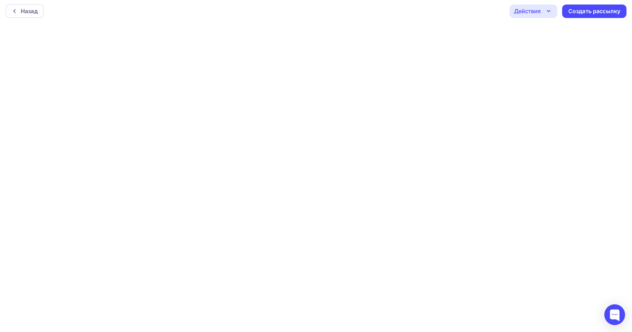
scroll to position [2, 0]
click at [389, 20] on div "Назад Действия Отправить тестовое письмо Предпросмотр Сохранить в Мои шаблоны В…" at bounding box center [316, 10] width 632 height 25
click at [610, 12] on div "Создать рассылку" at bounding box center [595, 13] width 52 height 8
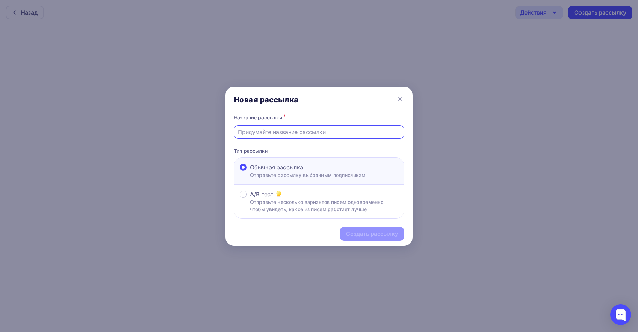
click at [261, 131] on input "text" at bounding box center [319, 132] width 162 height 8
type input "СПС"
click at [357, 239] on div "Создать рассылку" at bounding box center [372, 233] width 64 height 13
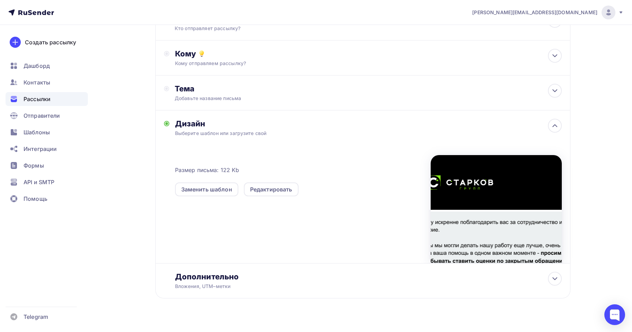
scroll to position [70, 0]
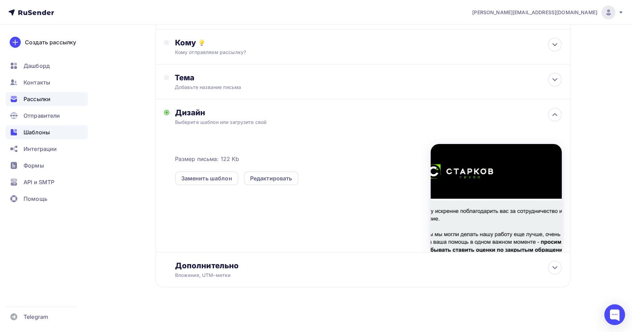
click at [33, 134] on span "Шаблоны" at bounding box center [37, 132] width 26 height 8
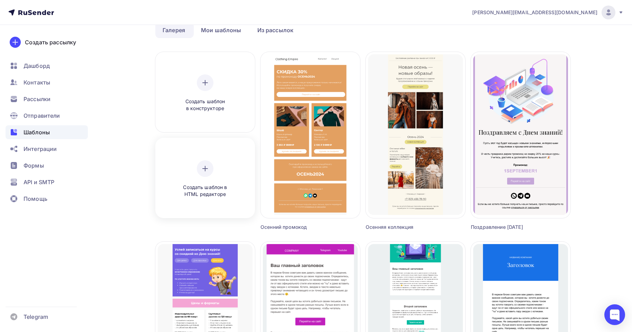
scroll to position [35, 0]
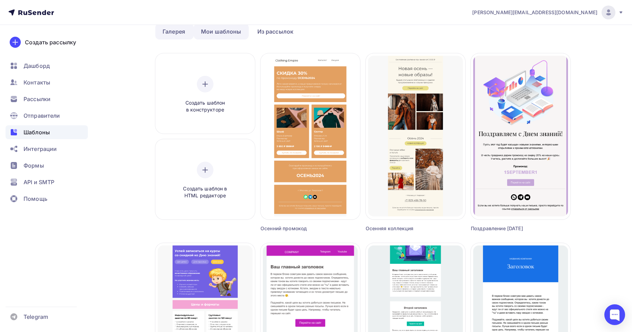
click at [226, 29] on link "Мои шаблоны" at bounding box center [221, 32] width 55 height 16
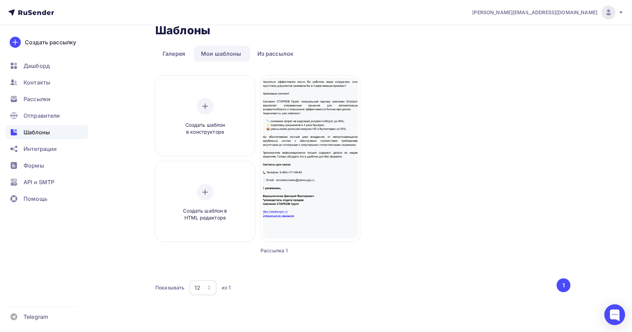
scroll to position [12, 0]
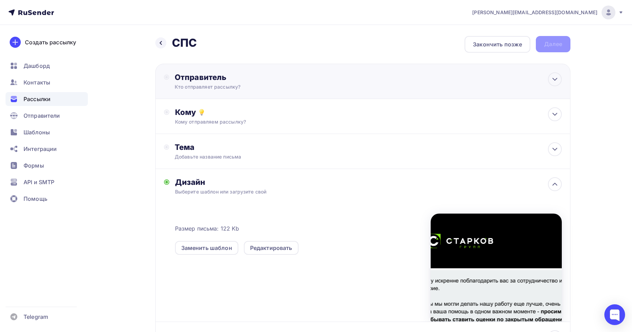
click at [228, 76] on div "Отправитель" at bounding box center [250, 77] width 150 height 10
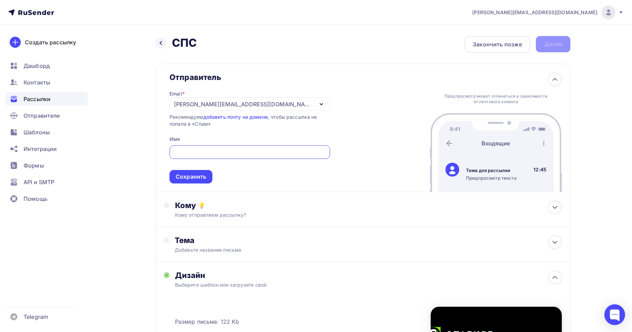
click at [213, 156] on input "text" at bounding box center [250, 152] width 153 height 8
type input "я"
drag, startPoint x: 201, startPoint y: 175, endPoint x: 208, endPoint y: 171, distance: 7.7
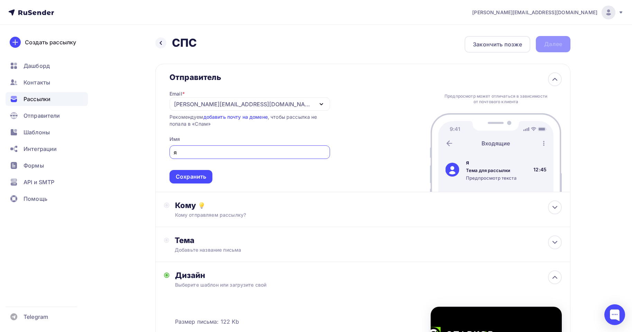
click at [202, 175] on div "Сохранить" at bounding box center [191, 177] width 30 height 8
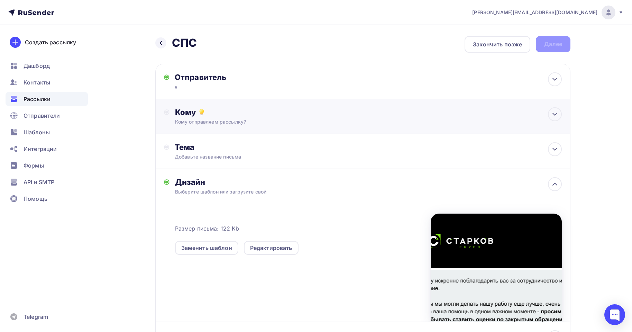
click at [218, 119] on div "Кому отправляем рассылку?" at bounding box center [349, 121] width 349 height 7
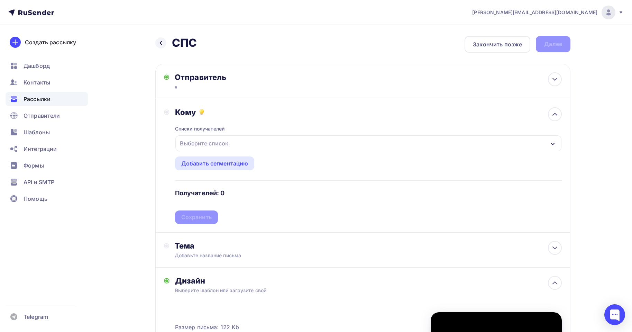
click at [229, 143] on div "Выберите список" at bounding box center [204, 143] width 54 height 12
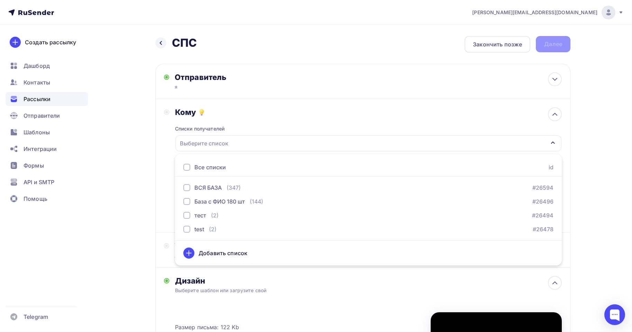
drag, startPoint x: 211, startPoint y: 117, endPoint x: 213, endPoint y: 124, distance: 7.2
click at [212, 120] on div "Кому Списки получателей Выберите список Все списки id ВСЯ БАЗА (347) #26594 Баз…" at bounding box center [368, 165] width 387 height 117
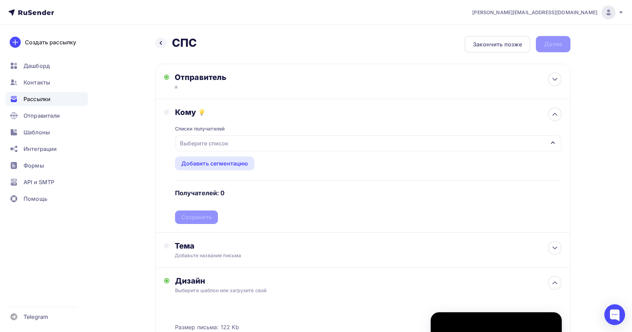
click at [231, 147] on div "Выберите список" at bounding box center [368, 143] width 386 height 16
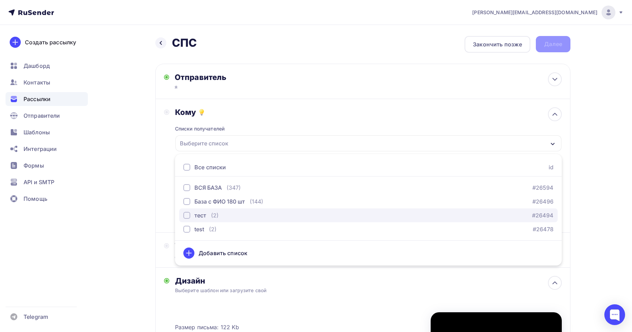
click at [207, 213] on div "тест (2)" at bounding box center [200, 215] width 35 height 8
click at [376, 70] on div "Отправитель я Email * agabekyan@starkovgrp.ru sales@starkovgrp.ru agabekyan@sta…" at bounding box center [362, 81] width 415 height 35
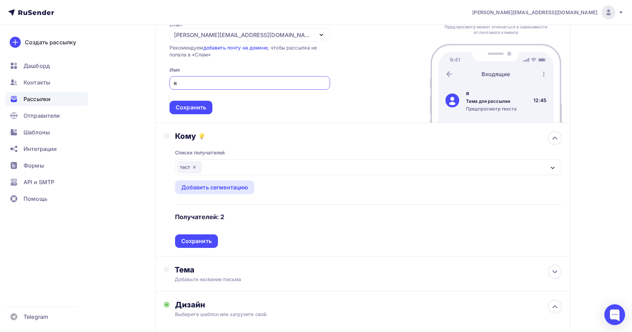
scroll to position [138, 0]
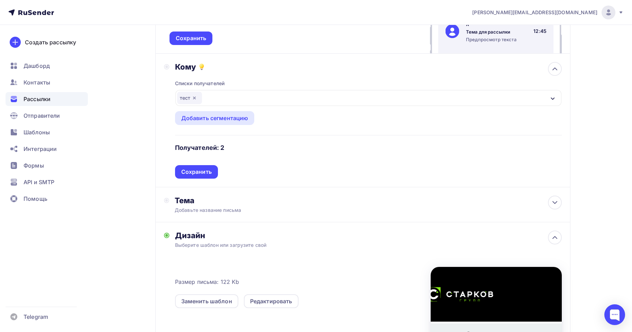
click at [570, 177] on div "Кому Списки получателей тест Все списки id ВСЯ БАЗА (347) #26594 База с ФИО 180…" at bounding box center [362, 121] width 415 height 134
click at [355, 152] on div "Списки получателей тест Все списки id ВСЯ БАЗА (347) #26594 База с ФИО 180 шт (…" at bounding box center [368, 125] width 387 height 107
click at [184, 171] on div "Сохранить" at bounding box center [196, 172] width 30 height 8
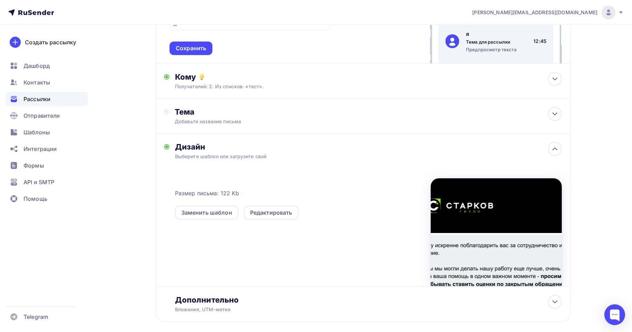
scroll to position [128, 0]
click at [312, 310] on div "Вложения, UTM–метки" at bounding box center [349, 309] width 349 height 7
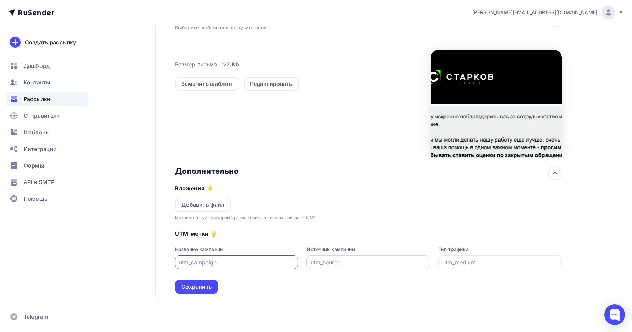
scroll to position [272, 0]
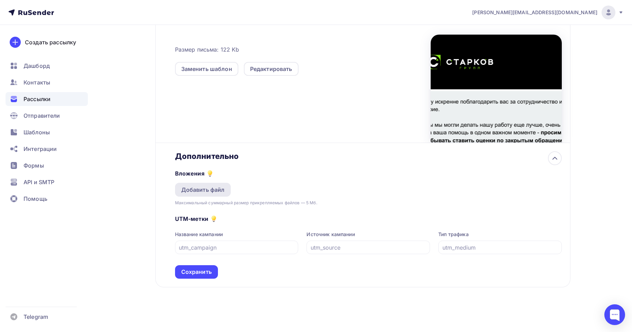
click at [223, 190] on div "Добавить файл" at bounding box center [203, 190] width 44 height 8
click at [207, 272] on div "Сохранить" at bounding box center [196, 272] width 30 height 8
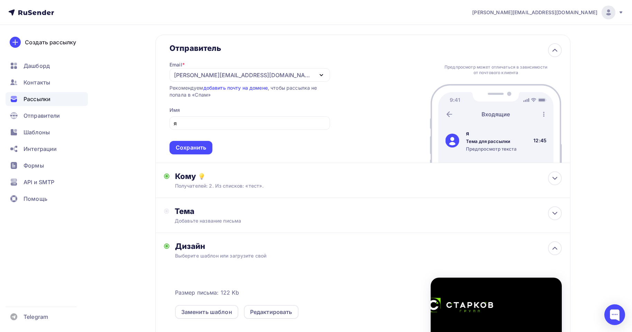
scroll to position [69, 0]
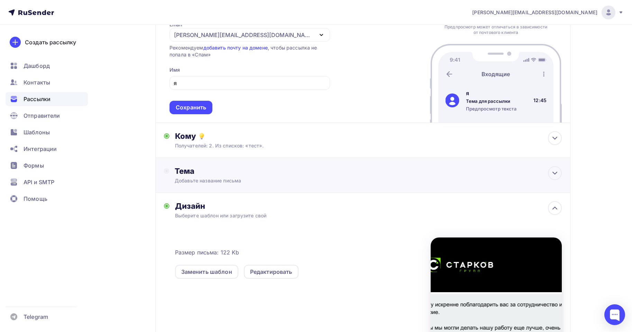
click at [197, 171] on div "Тема" at bounding box center [243, 171] width 137 height 10
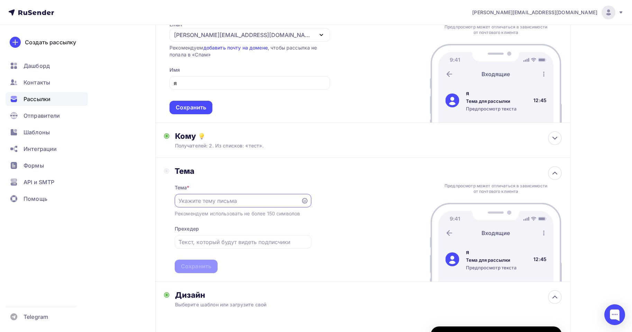
scroll to position [0, 0]
click at [201, 199] on input "text" at bounding box center [238, 201] width 118 height 8
type input "СПС"
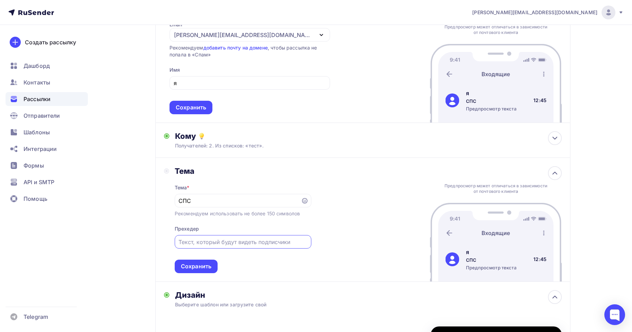
click at [210, 241] on input "text" at bounding box center [243, 242] width 129 height 8
type input "СПС"
click at [204, 270] on div "Сохранить" at bounding box center [196, 266] width 43 height 13
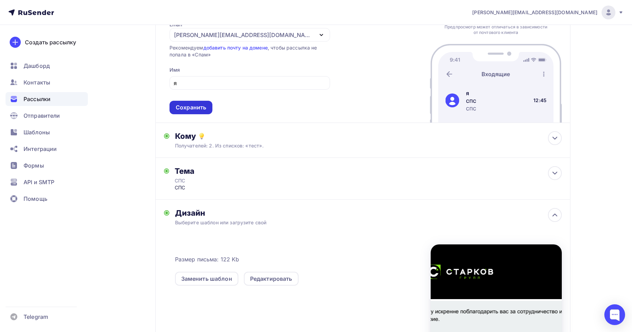
drag, startPoint x: 181, startPoint y: 92, endPoint x: 197, endPoint y: 106, distance: 21.8
click at [192, 101] on span "я Сохранить" at bounding box center [250, 93] width 161 height 41
drag, startPoint x: 198, startPoint y: 107, endPoint x: 233, endPoint y: 127, distance: 39.7
click at [200, 107] on div "Сохранить" at bounding box center [191, 107] width 30 height 8
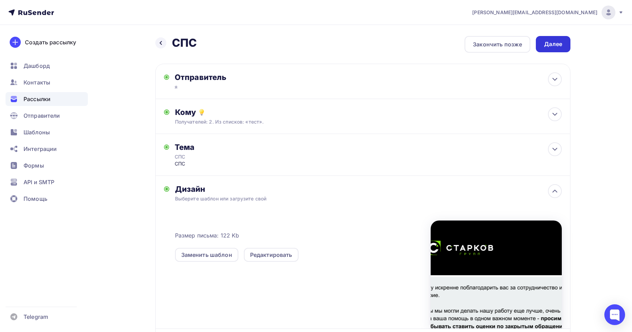
click at [555, 38] on div "Далее" at bounding box center [553, 44] width 35 height 16
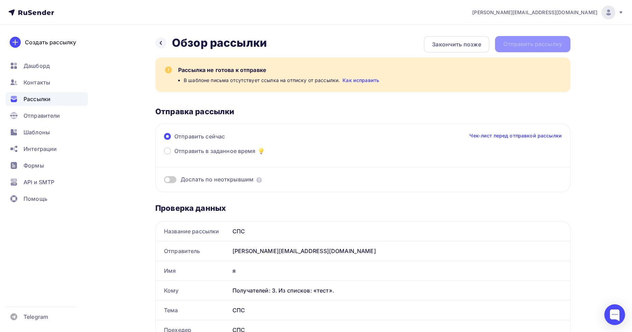
click at [355, 84] on div "Рассылка не готова к отправке В шаблоне письма отсутствует ссылка на отписку от…" at bounding box center [362, 74] width 415 height 35
click at [355, 82] on link "Как исправить" at bounding box center [361, 80] width 37 height 7
click at [160, 44] on icon at bounding box center [161, 43] width 6 height 6
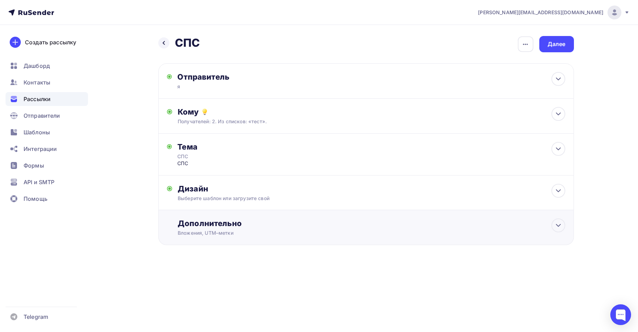
click at [255, 228] on div "Дополнительно Вложения, UTM–метки Вложения Добавить файл Максимальный суммарный…" at bounding box center [371, 227] width 387 height 18
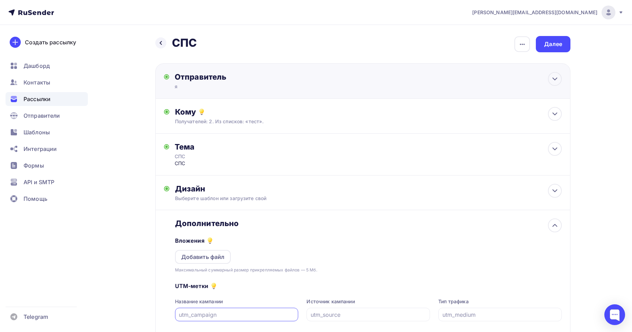
click at [242, 76] on div "Отправитель" at bounding box center [250, 77] width 150 height 10
type input "я"
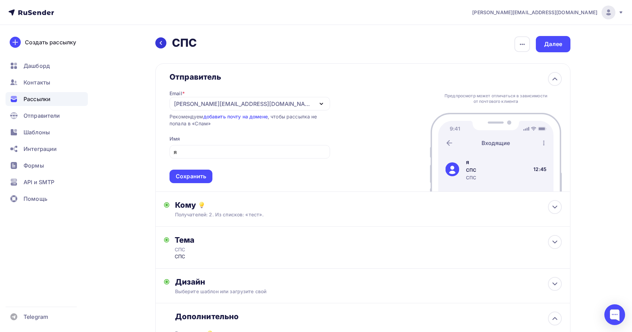
click at [166, 45] on div at bounding box center [160, 42] width 11 height 11
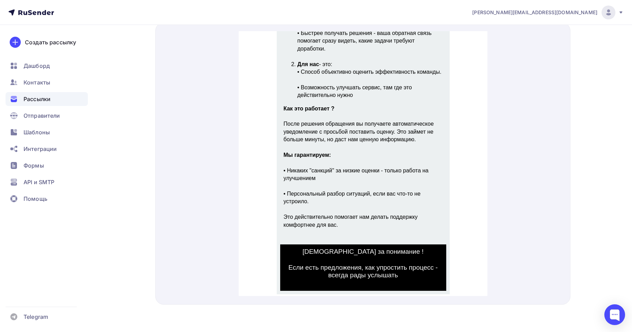
scroll to position [350, 0]
click at [449, 167] on div "Я хочу искренне поблагодарить вас за сотрудничество и доверие. Чтобы мы могли д…" at bounding box center [362, 97] width 249 height 378
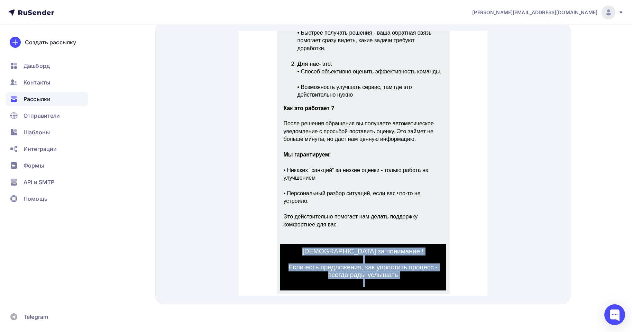
click at [449, 167] on div "Я хочу искренне поблагодарить вас за сотрудничество и доверие. Чтобы мы могли д…" at bounding box center [362, 97] width 249 height 378
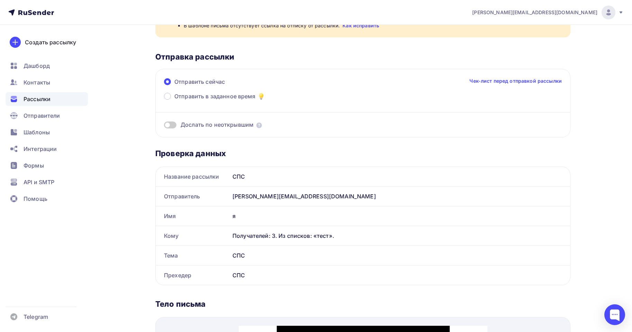
scroll to position [177, 0]
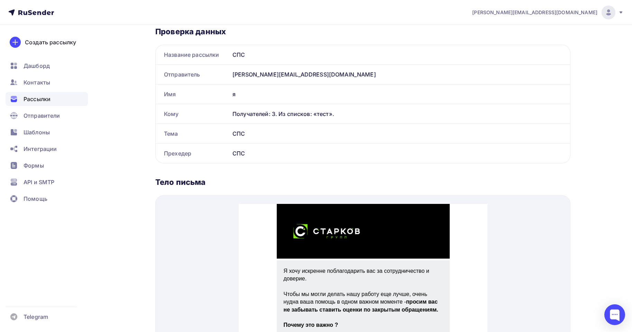
click at [302, 204] on iframe at bounding box center [363, 336] width 249 height 281
click at [303, 204] on iframe at bounding box center [363, 336] width 249 height 281
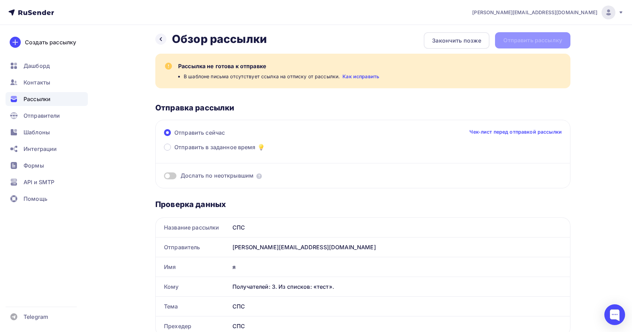
scroll to position [0, 0]
click at [181, 39] on h2 "Обзор рассылки" at bounding box center [219, 40] width 95 height 14
click at [161, 40] on icon at bounding box center [161, 40] width 2 height 4
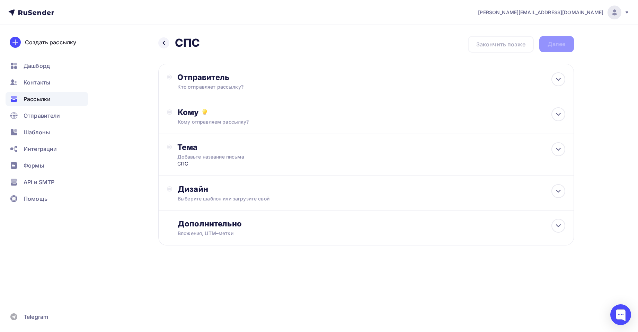
click at [169, 41] on div "Назад СПС СПС" at bounding box center [179, 43] width 42 height 14
click at [167, 41] on div at bounding box center [163, 42] width 11 height 11
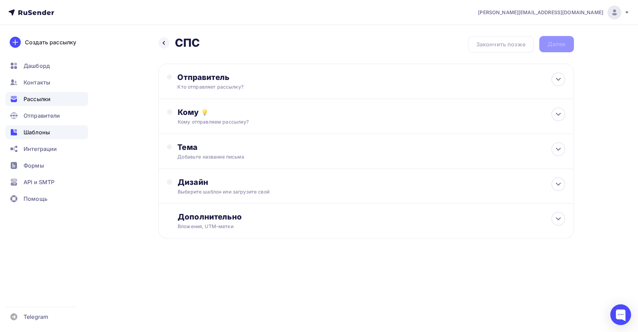
click at [40, 135] on span "Шаблоны" at bounding box center [37, 132] width 26 height 8
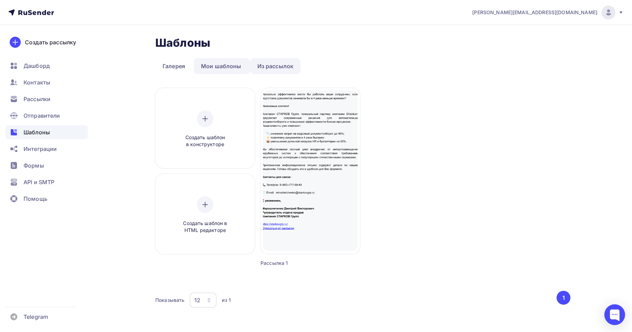
click at [262, 65] on link "Из рассылок" at bounding box center [275, 66] width 51 height 16
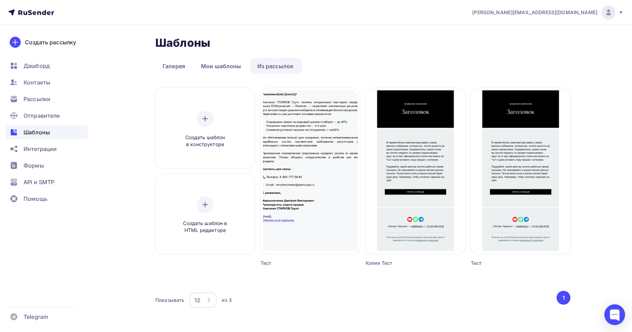
click at [26, 135] on span "Шаблоны" at bounding box center [37, 132] width 26 height 8
click at [31, 142] on div "Интеграции" at bounding box center [47, 149] width 82 height 14
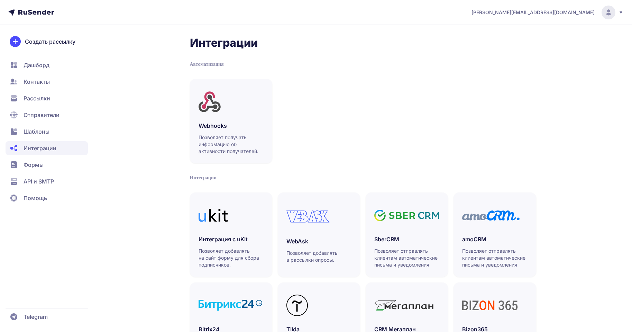
click at [30, 132] on span "Шаблоны" at bounding box center [37, 131] width 26 height 8
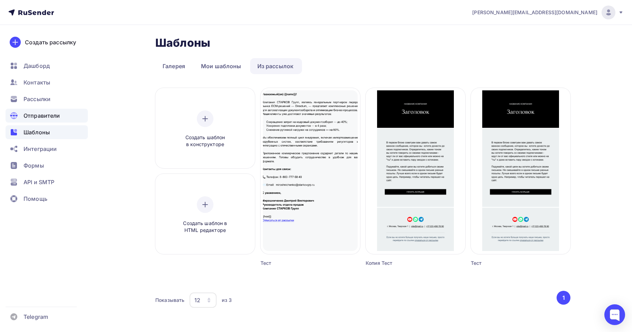
click at [30, 111] on div "Отправители" at bounding box center [47, 116] width 82 height 14
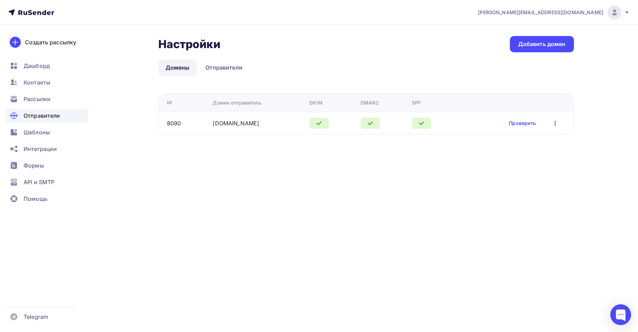
click at [39, 121] on div "Отправители" at bounding box center [47, 116] width 82 height 14
click at [28, 100] on span "Рассылки" at bounding box center [37, 99] width 27 height 8
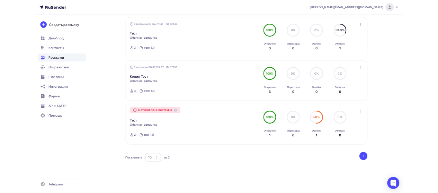
scroll to position [77, 0]
